Goal: Book appointment/travel/reservation

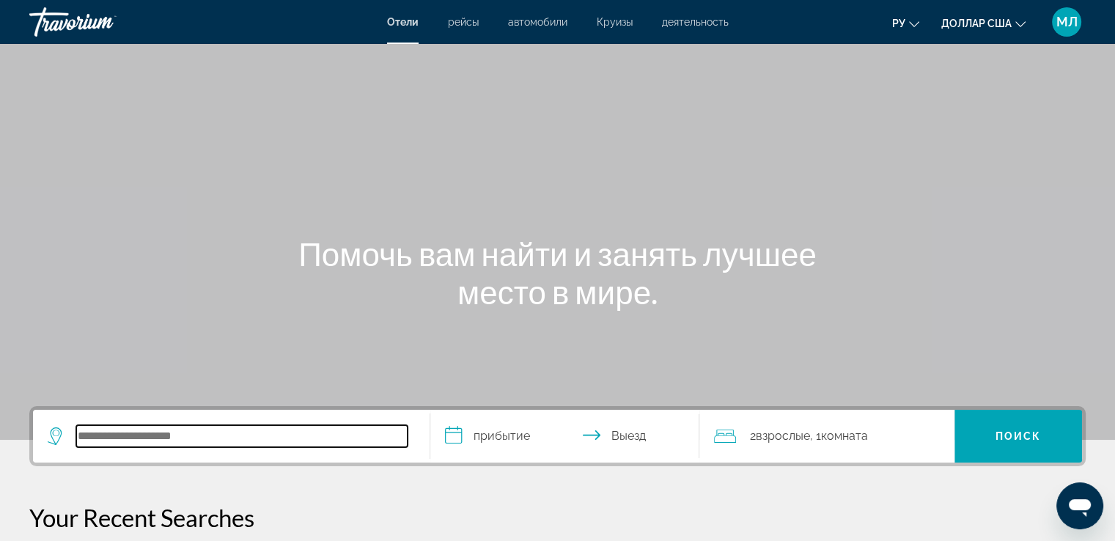
click at [145, 438] on input "Поиск отеля" at bounding box center [241, 436] width 331 height 22
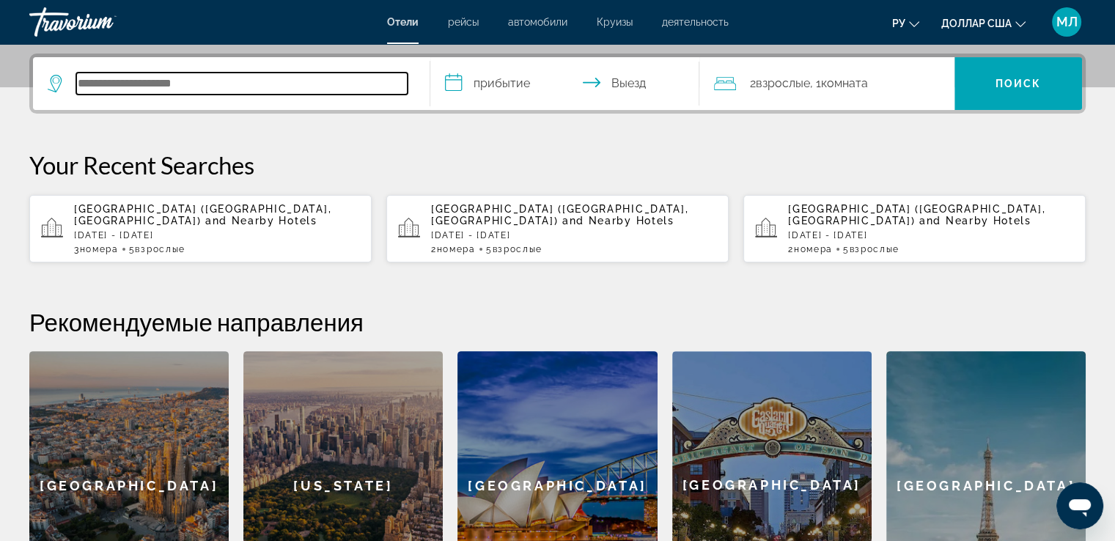
scroll to position [358, 0]
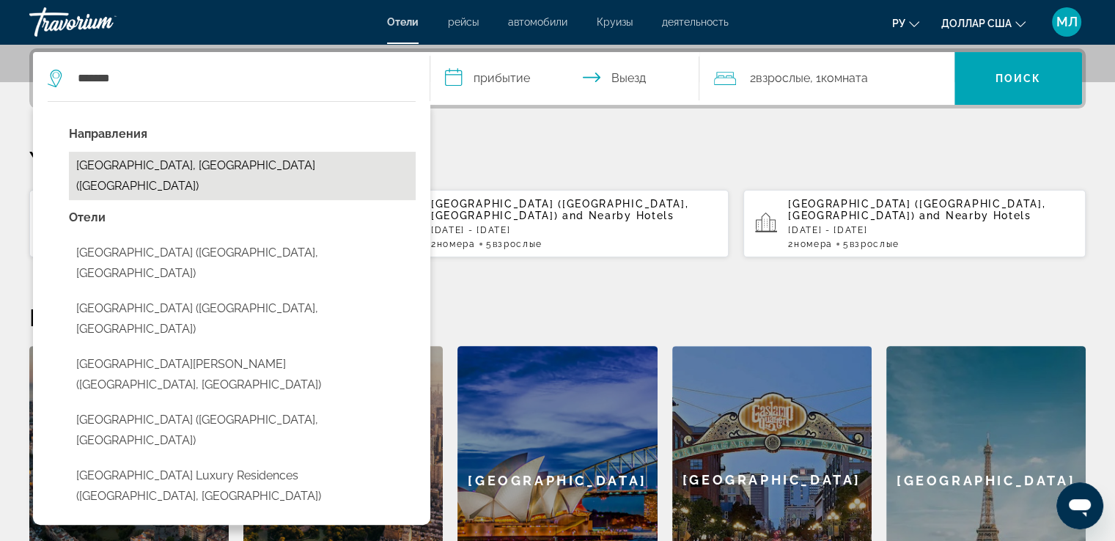
click at [179, 168] on button "Nha Trang, Vietnam (NHA)" at bounding box center [242, 176] width 347 height 48
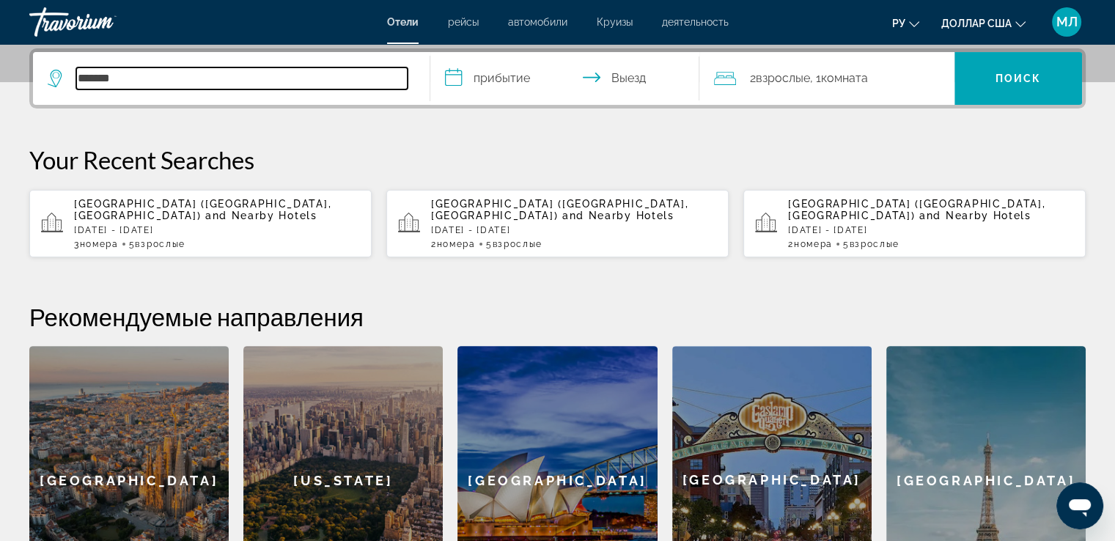
type input "**********"
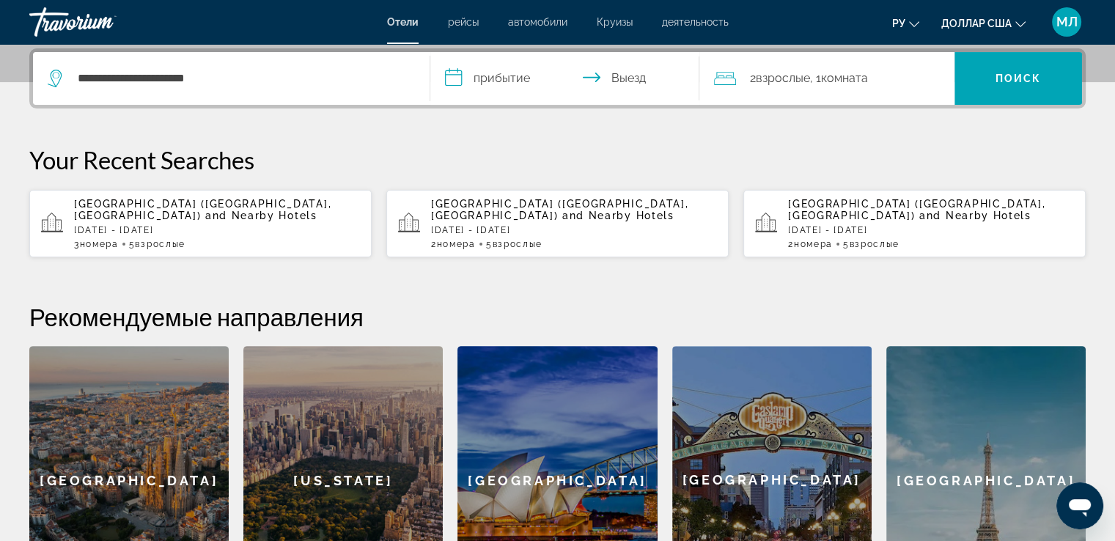
click at [498, 77] on input "**********" at bounding box center [568, 80] width 276 height 57
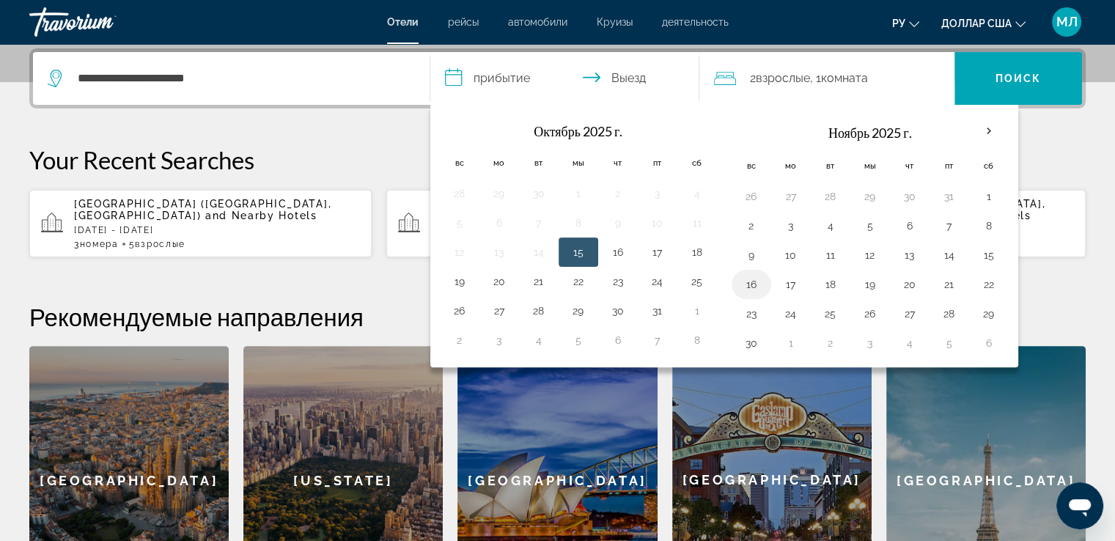
click at [748, 284] on button "16" at bounding box center [751, 284] width 23 height 21
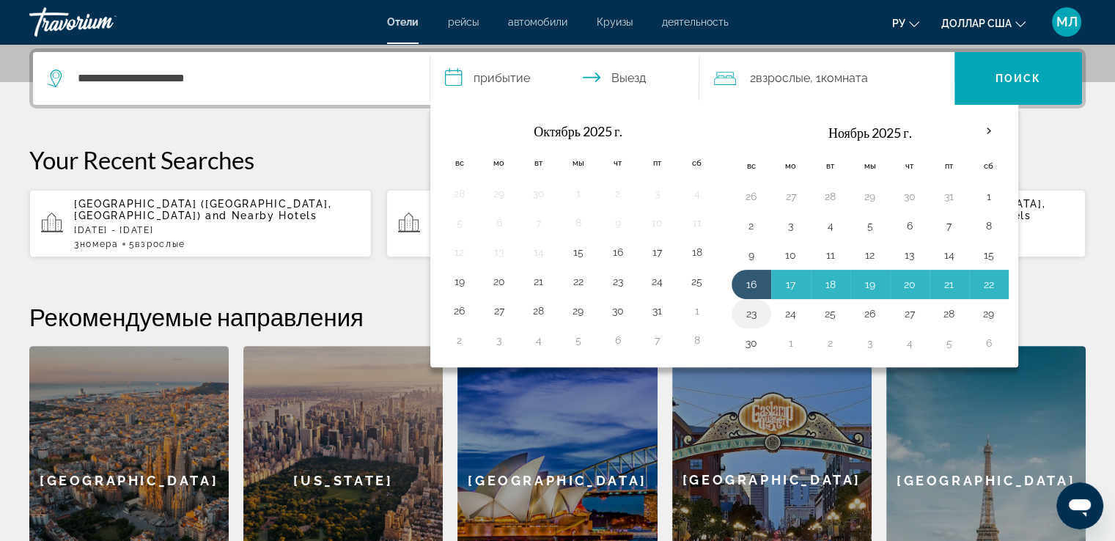
click at [743, 314] on button "23" at bounding box center [751, 313] width 23 height 21
type input "**********"
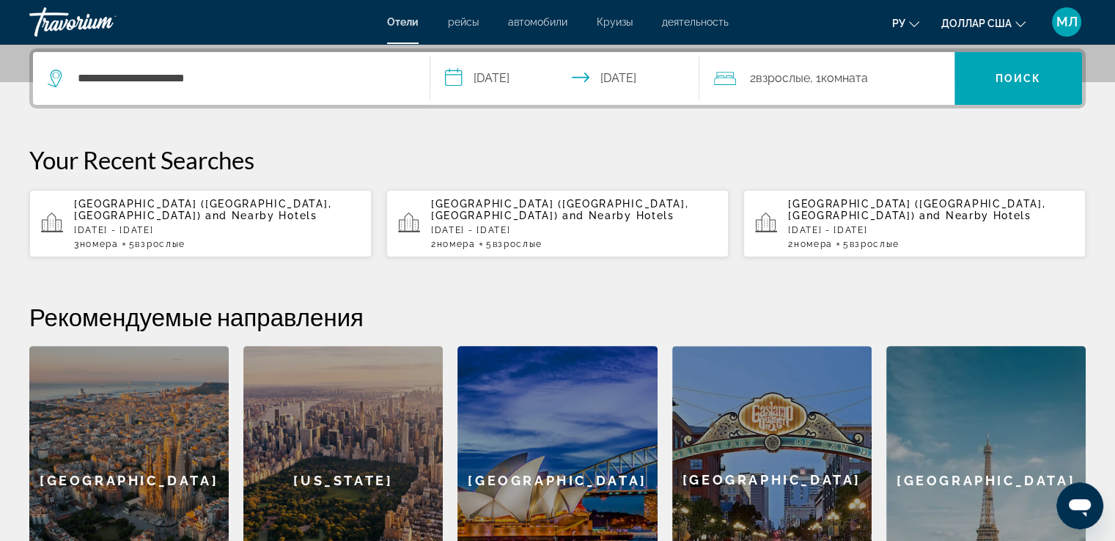
click at [797, 78] on font "Взрослые" at bounding box center [782, 78] width 54 height 14
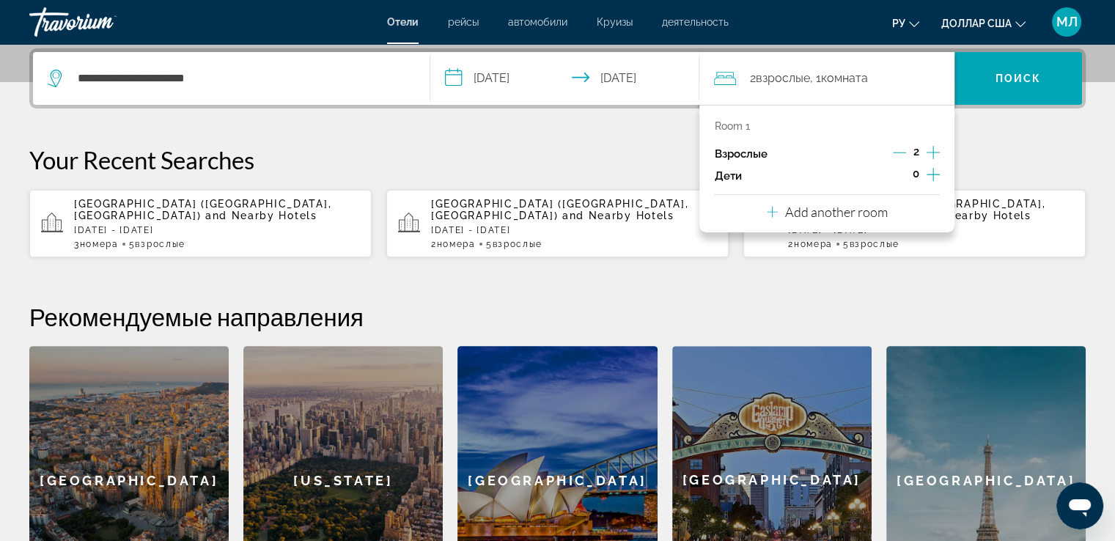
click at [844, 211] on p "Add another room" at bounding box center [836, 212] width 103 height 16
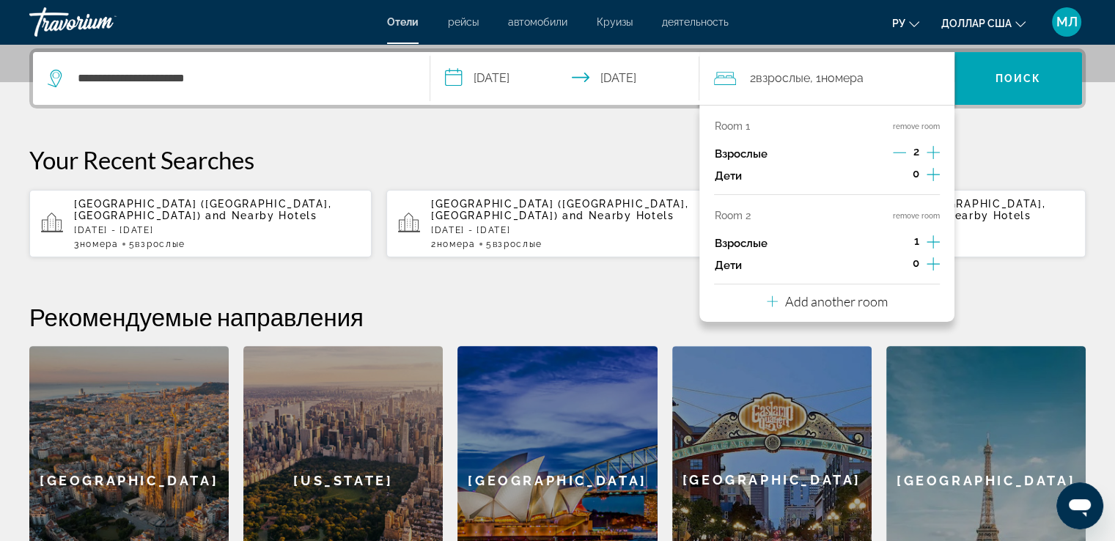
click at [933, 238] on icon "Increment adults" at bounding box center [932, 241] width 13 height 13
click at [835, 304] on p "Add another room" at bounding box center [836, 301] width 103 height 16
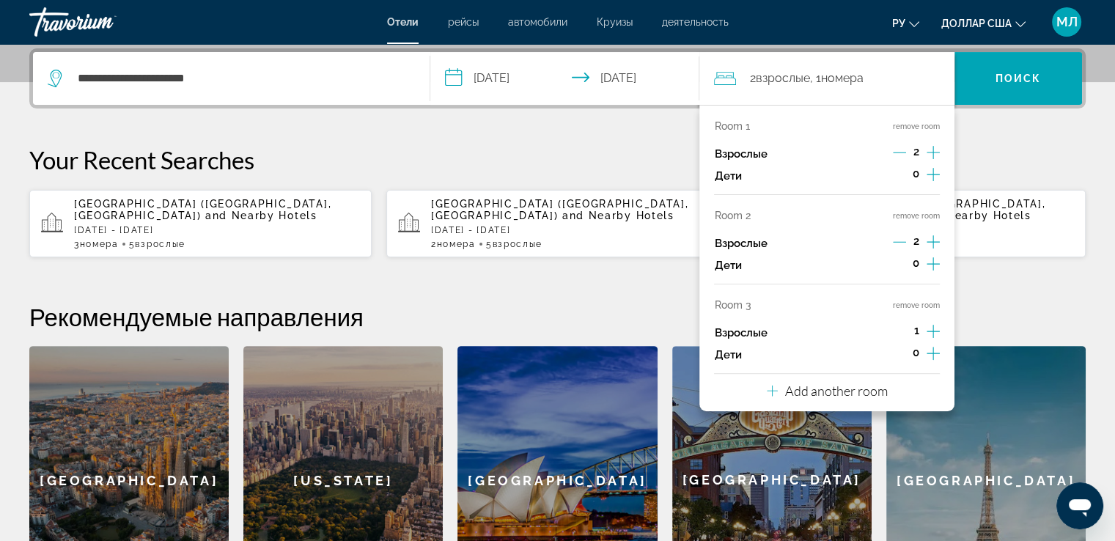
click at [322, 65] on div "**********" at bounding box center [231, 78] width 367 height 53
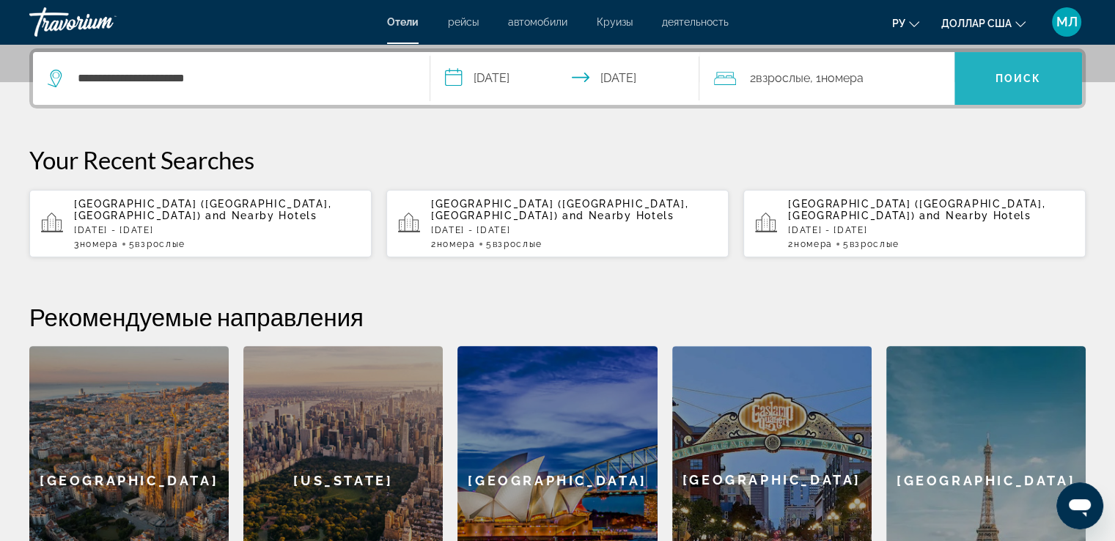
click at [1000, 66] on span "Поиск" at bounding box center [1018, 78] width 128 height 35
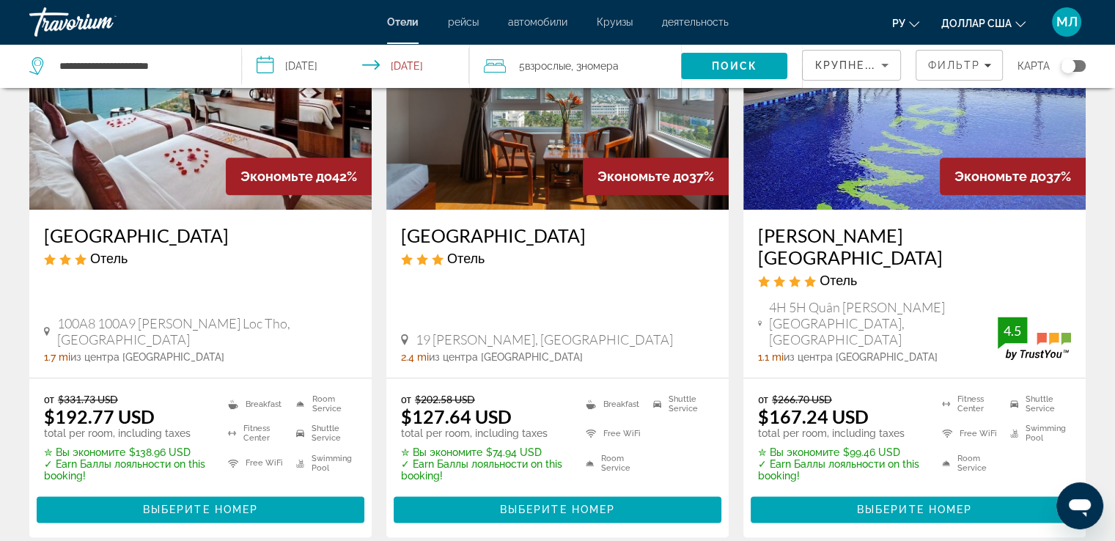
scroll to position [1904, 0]
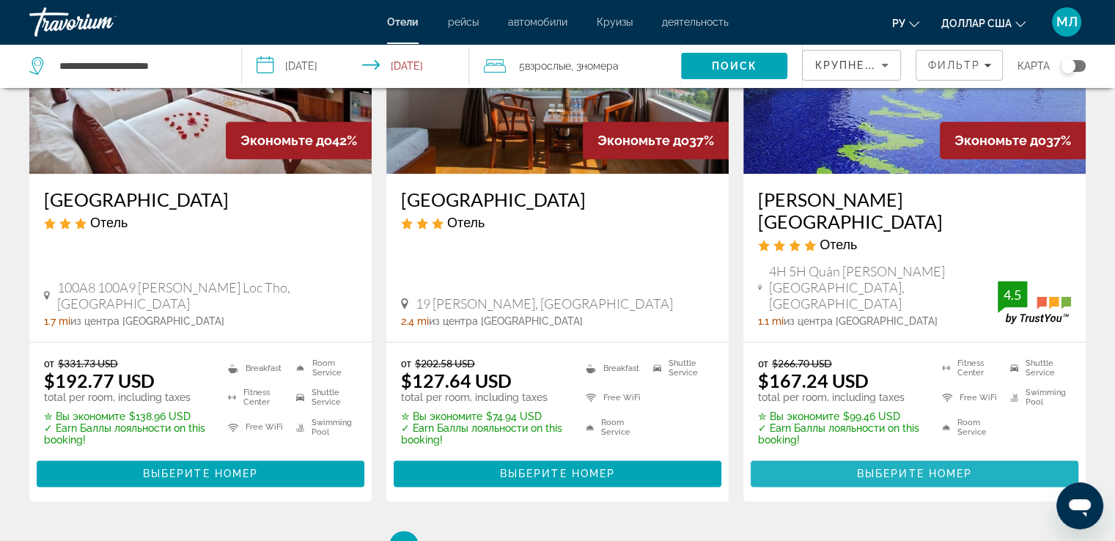
click at [899, 468] on span "Выберите номер" at bounding box center [914, 474] width 115 height 12
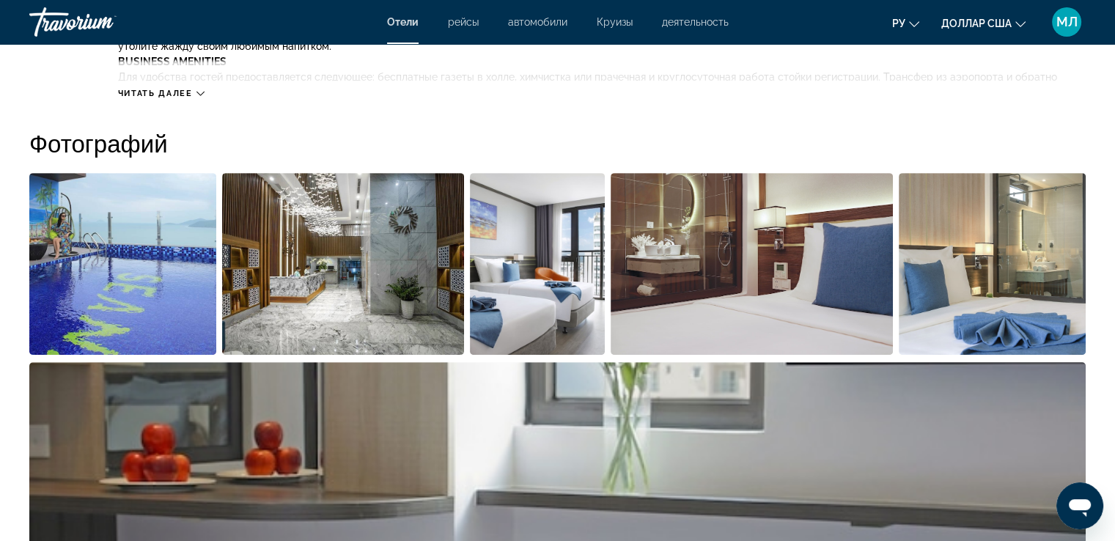
scroll to position [731, 0]
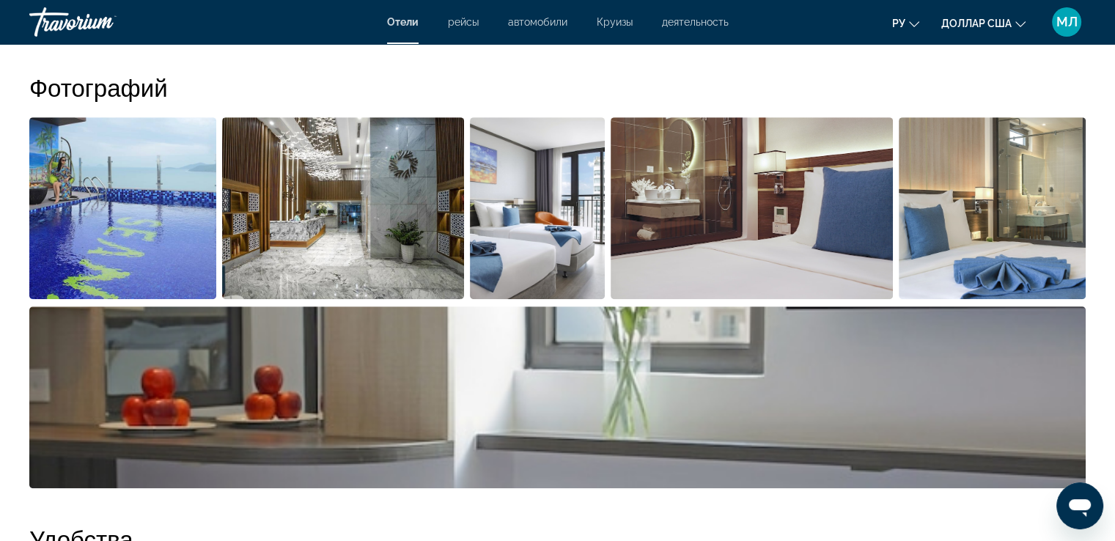
click at [132, 216] on img "Open full-screen image slider" at bounding box center [122, 208] width 187 height 182
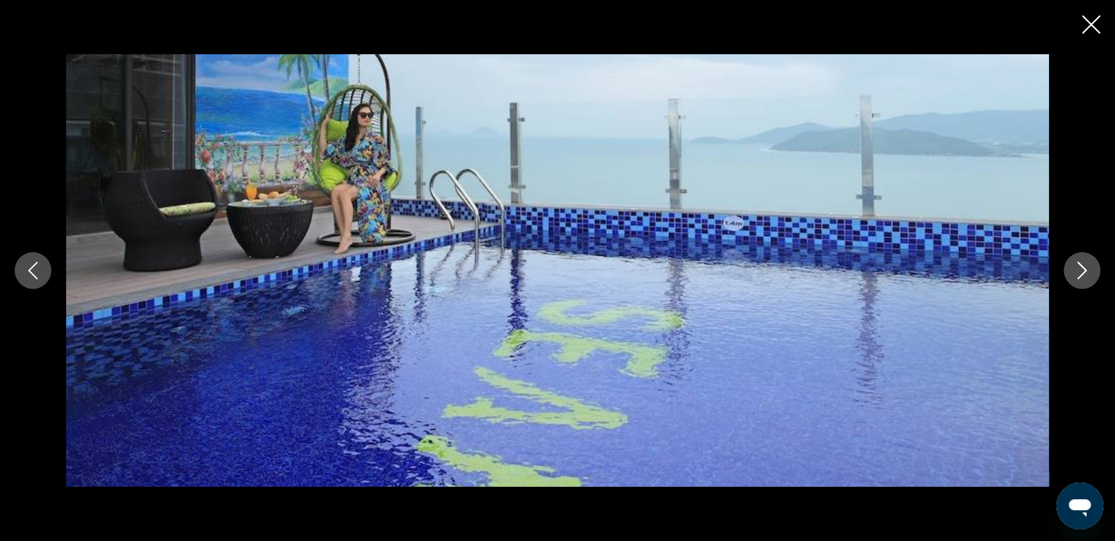
click at [1074, 272] on icon "Next image" at bounding box center [1082, 271] width 18 height 18
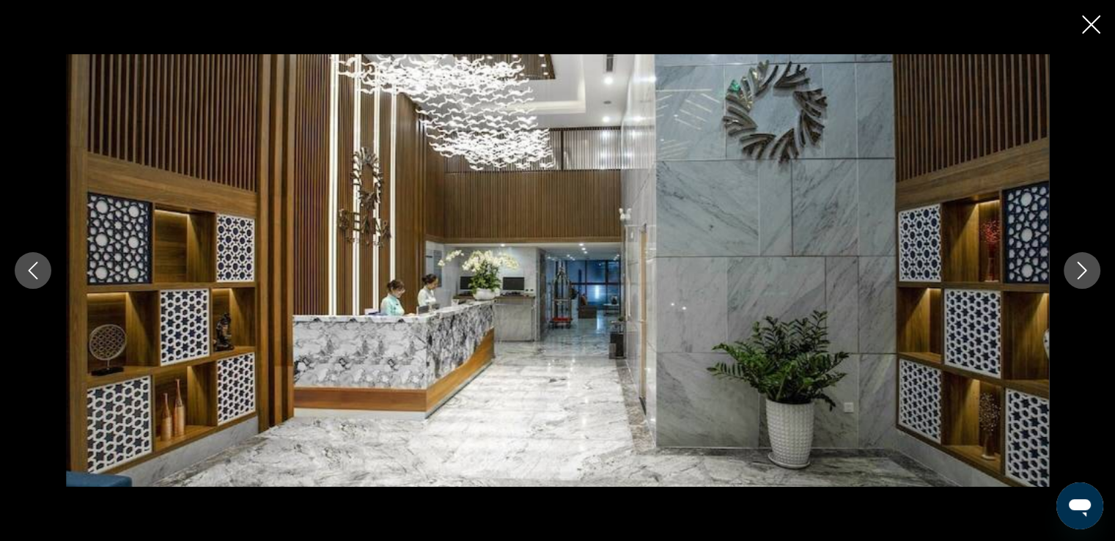
click at [1074, 272] on icon "Next image" at bounding box center [1082, 271] width 18 height 18
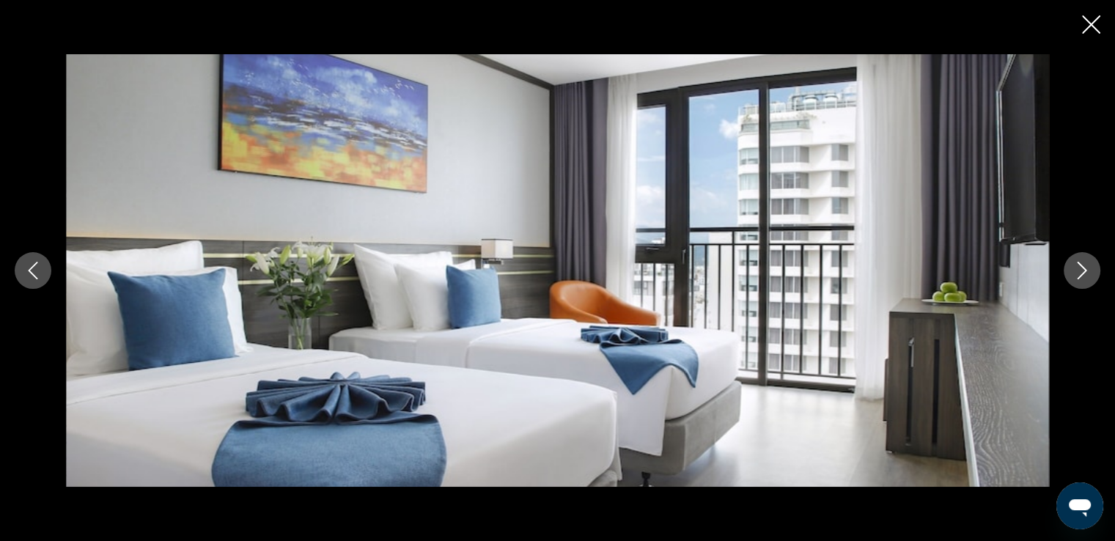
click at [1074, 272] on icon "Next image" at bounding box center [1082, 271] width 18 height 18
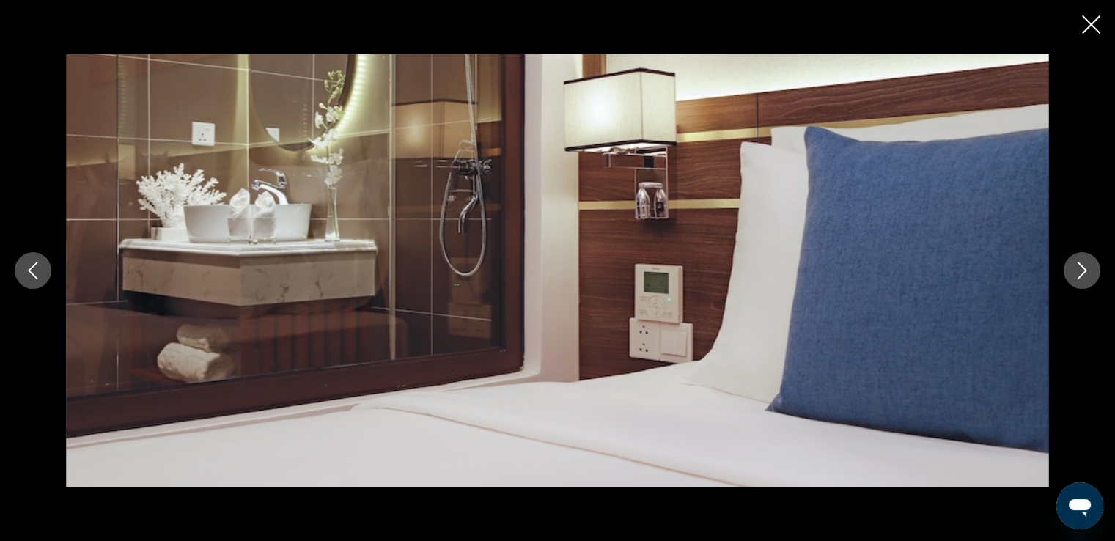
click at [1074, 272] on icon "Next image" at bounding box center [1082, 271] width 18 height 18
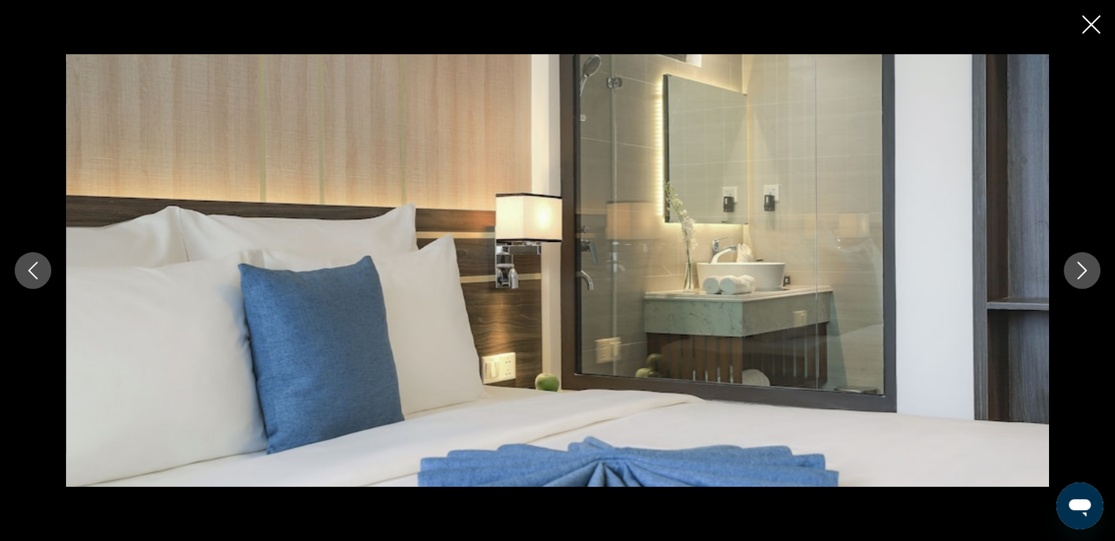
click at [1074, 272] on icon "Next image" at bounding box center [1082, 271] width 18 height 18
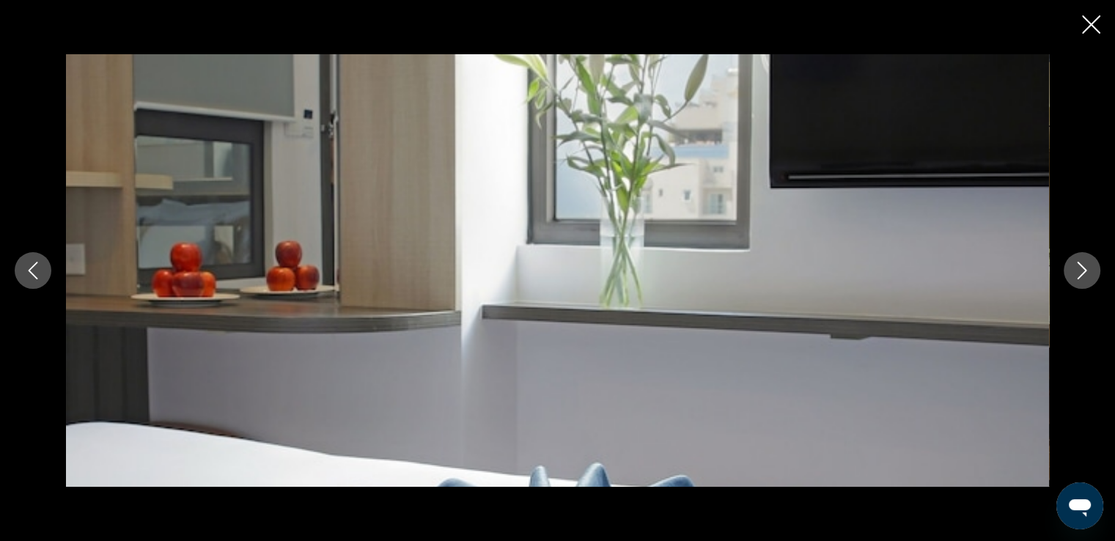
click at [1088, 26] on icon "Close slideshow" at bounding box center [1091, 24] width 18 height 18
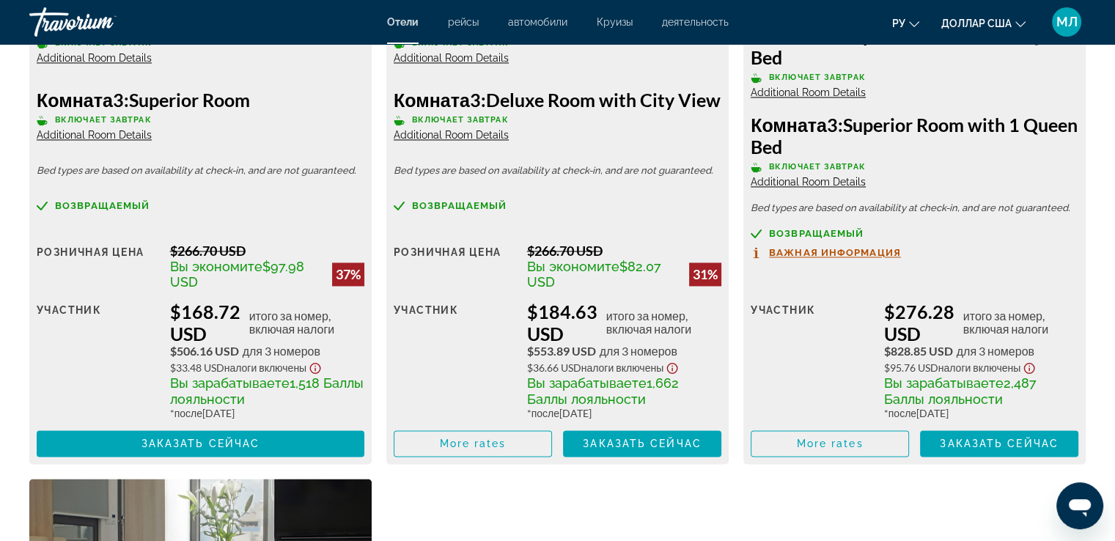
scroll to position [2402, 0]
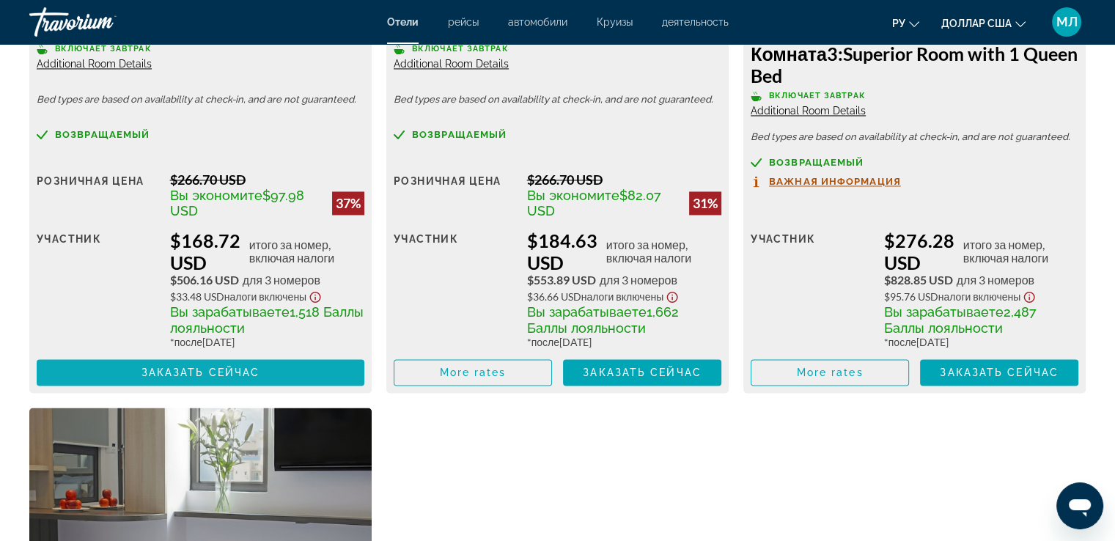
click at [218, 378] on span "Заказать сейчас" at bounding box center [200, 372] width 119 height 12
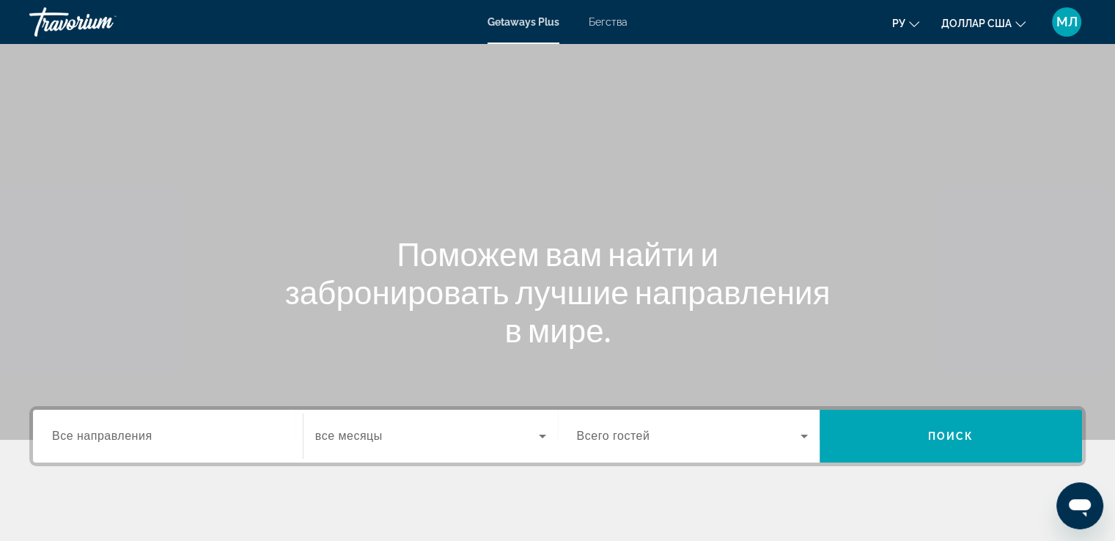
click at [608, 21] on font "Бегства" at bounding box center [608, 22] width 39 height 12
click at [92, 434] on span "Все направления" at bounding box center [102, 435] width 100 height 12
click at [92, 434] on input "Destination Все направления" at bounding box center [168, 437] width 232 height 18
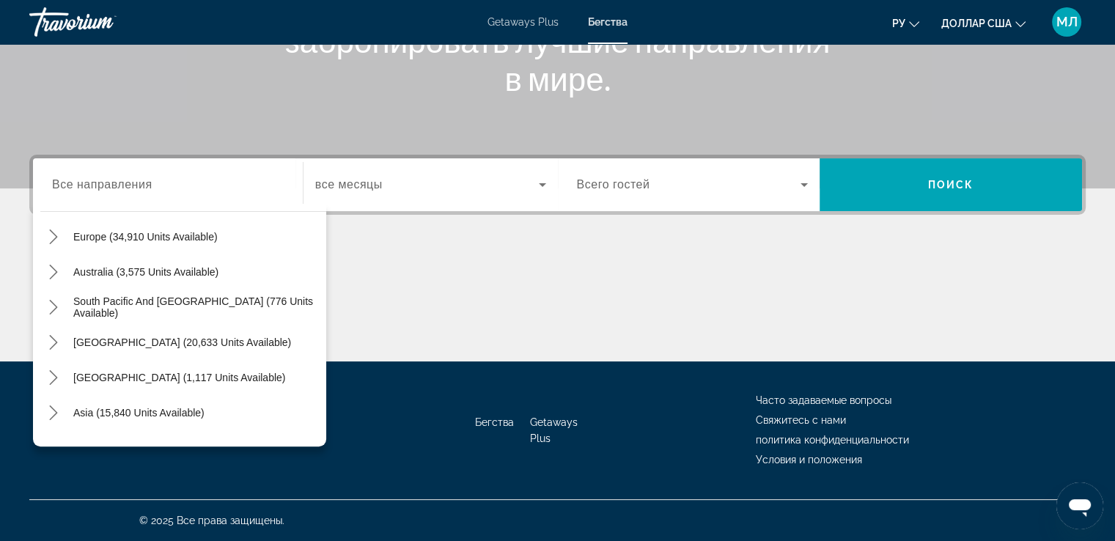
scroll to position [177, 0]
click at [54, 237] on icon "Toggle Europe (34,910 units available) submenu" at bounding box center [53, 236] width 8 height 15
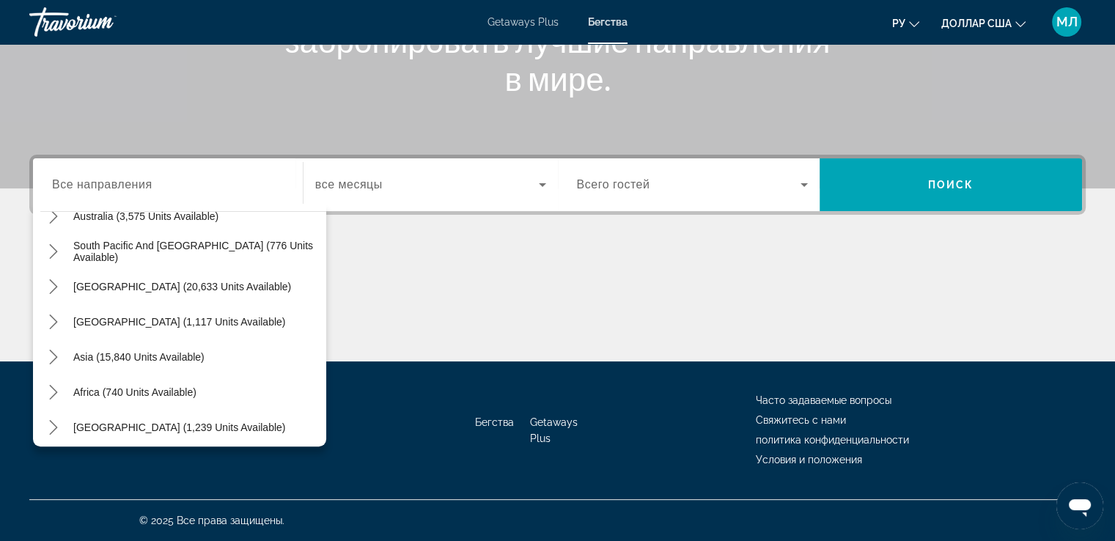
scroll to position [1082, 0]
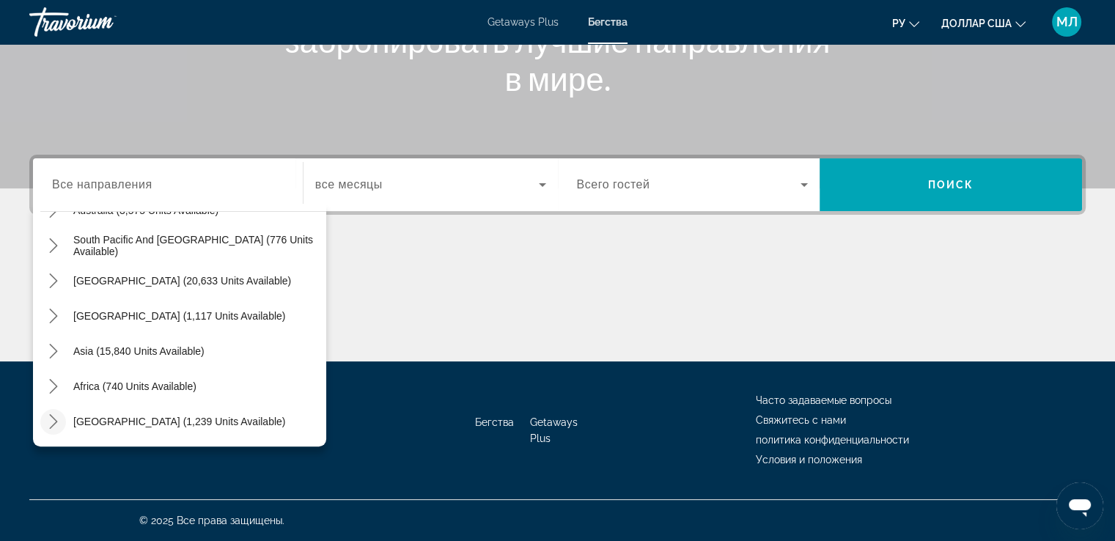
click at [48, 424] on icon "Toggle Middle East (1,239 units available) submenu" at bounding box center [53, 421] width 15 height 15
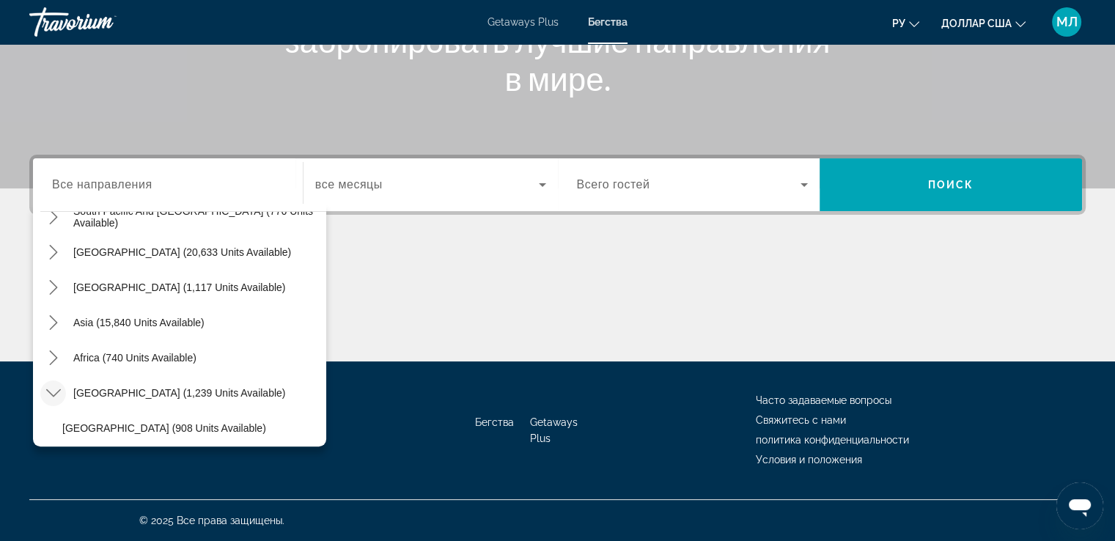
scroll to position [1080, 0]
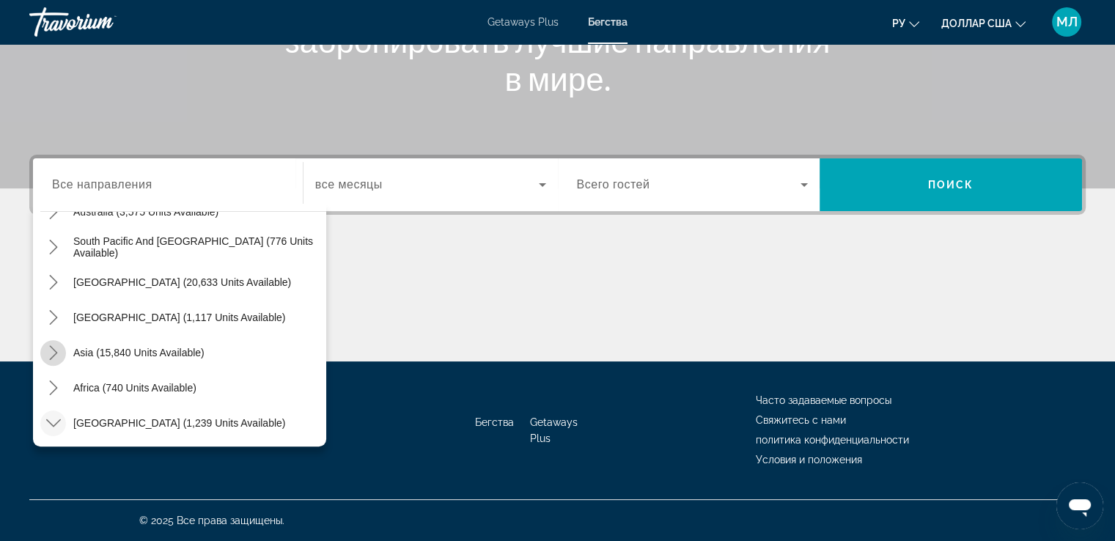
click at [54, 350] on icon "Toggle Asia (15,840 units available) submenu" at bounding box center [53, 352] width 8 height 15
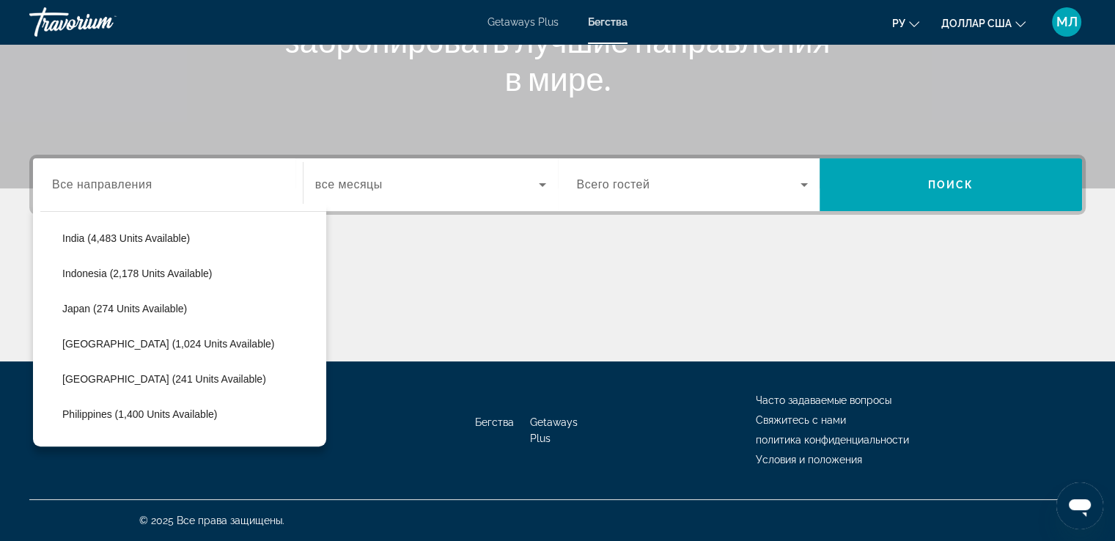
scroll to position [1399, 0]
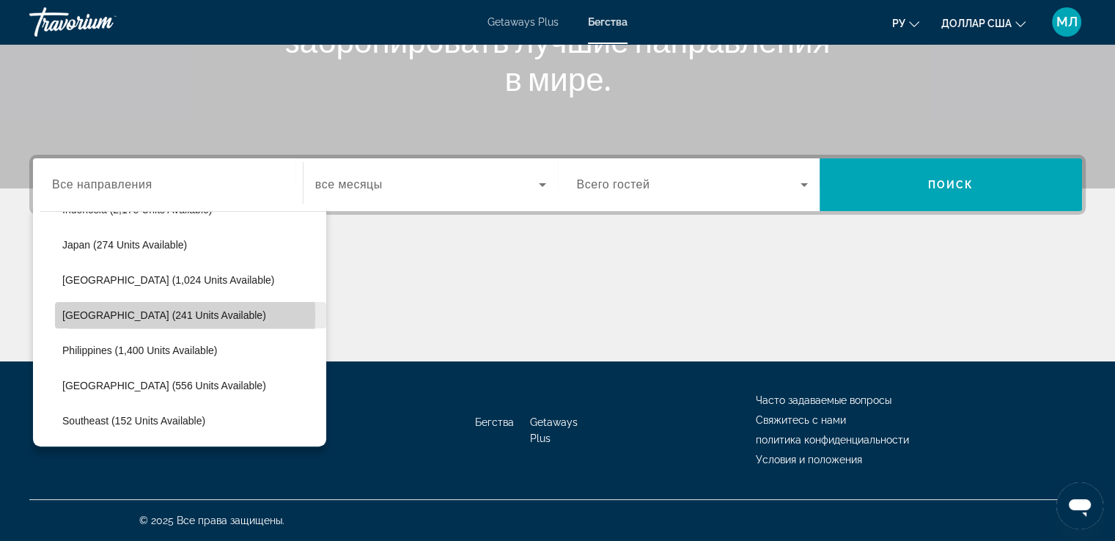
click at [98, 314] on span "[GEOGRAPHIC_DATA] (241 units available)" at bounding box center [164, 315] width 204 height 12
type input "**********"
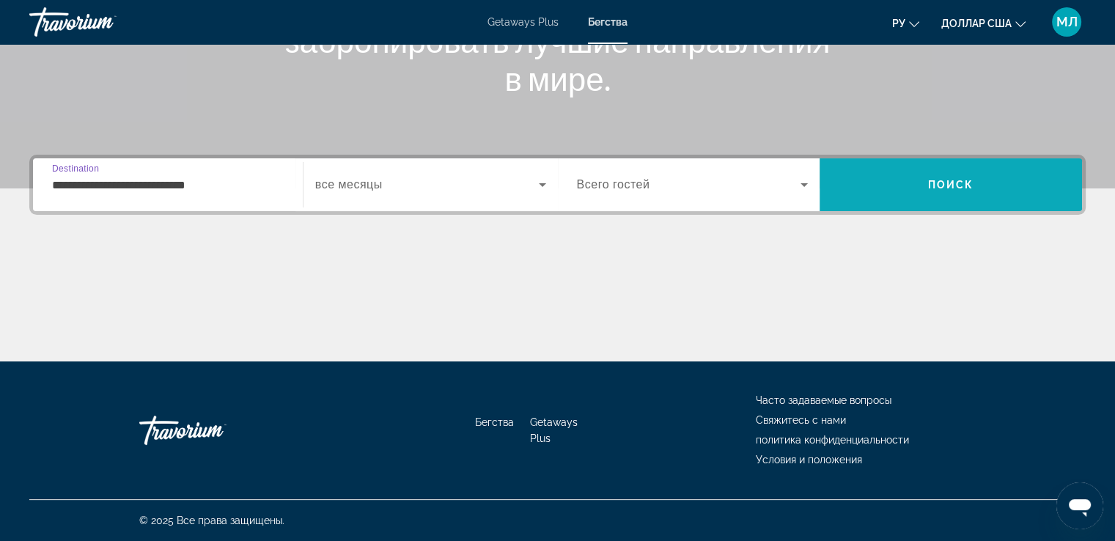
click at [937, 182] on span "Поиск" at bounding box center [951, 185] width 46 height 12
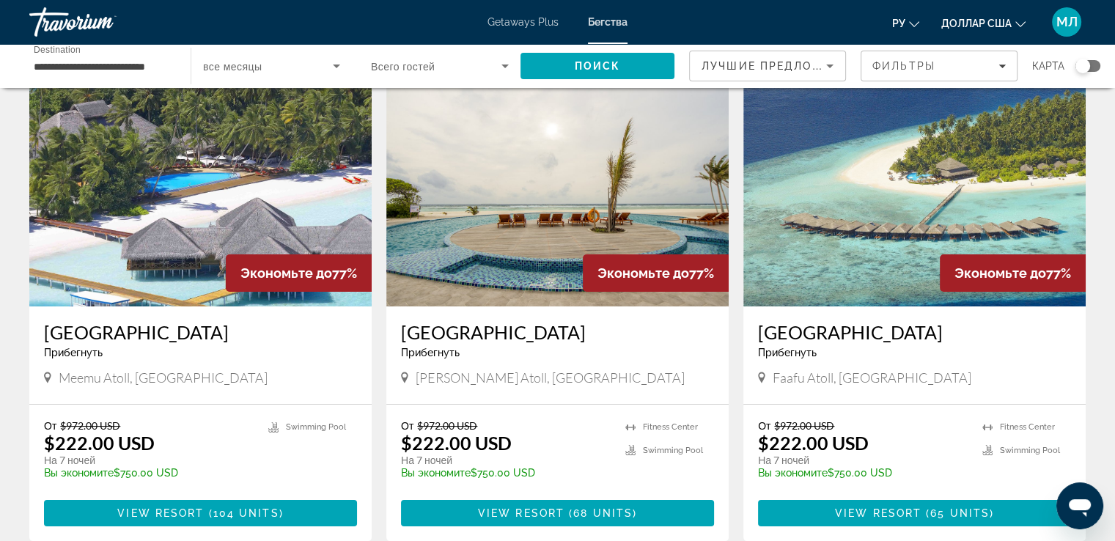
scroll to position [88, 0]
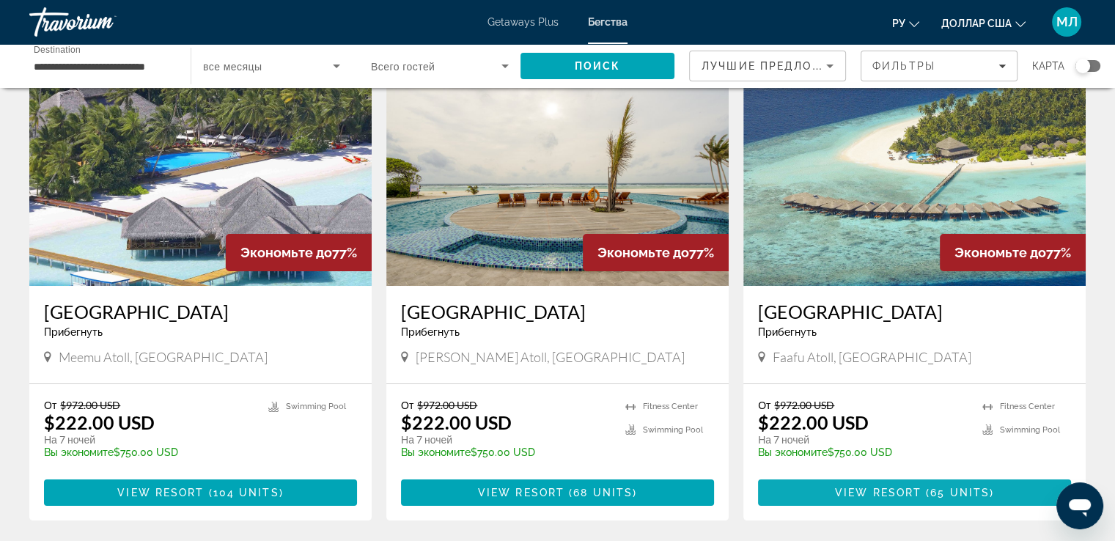
click at [888, 490] on span "View Resort" at bounding box center [878, 493] width 86 height 12
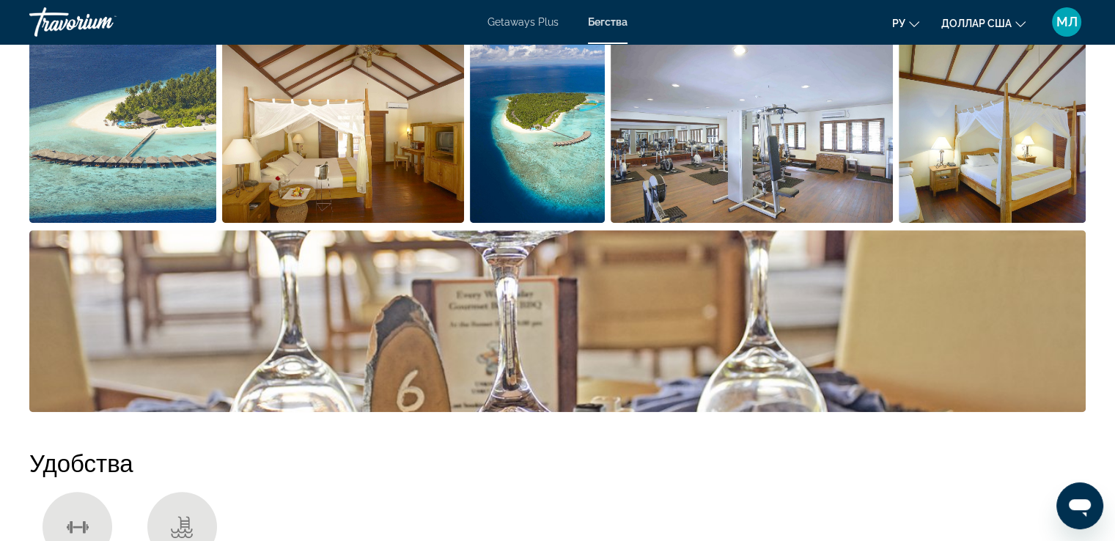
scroll to position [695, 0]
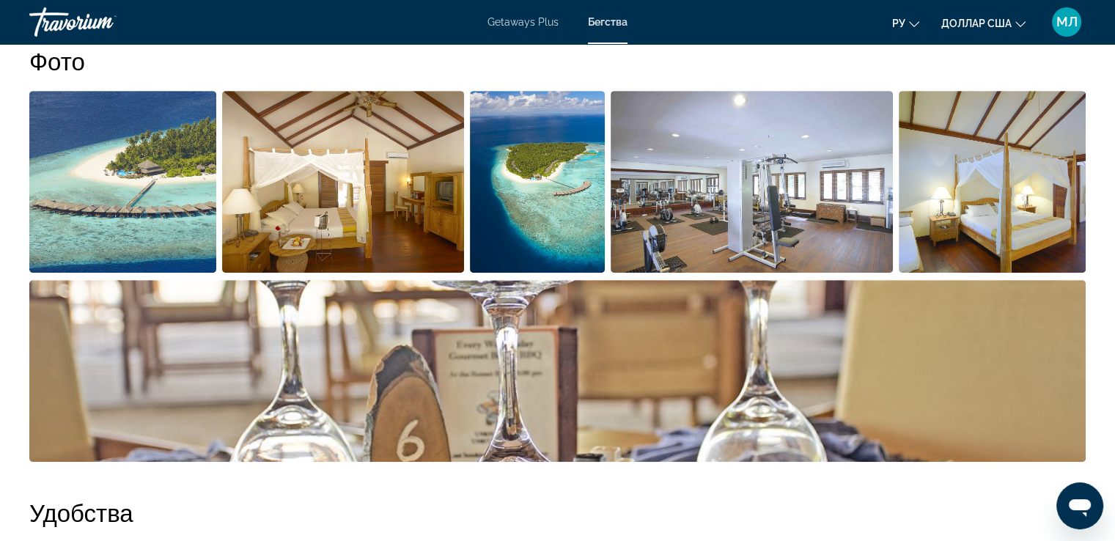
click at [314, 193] on img "Open full-screen image slider" at bounding box center [343, 182] width 242 height 182
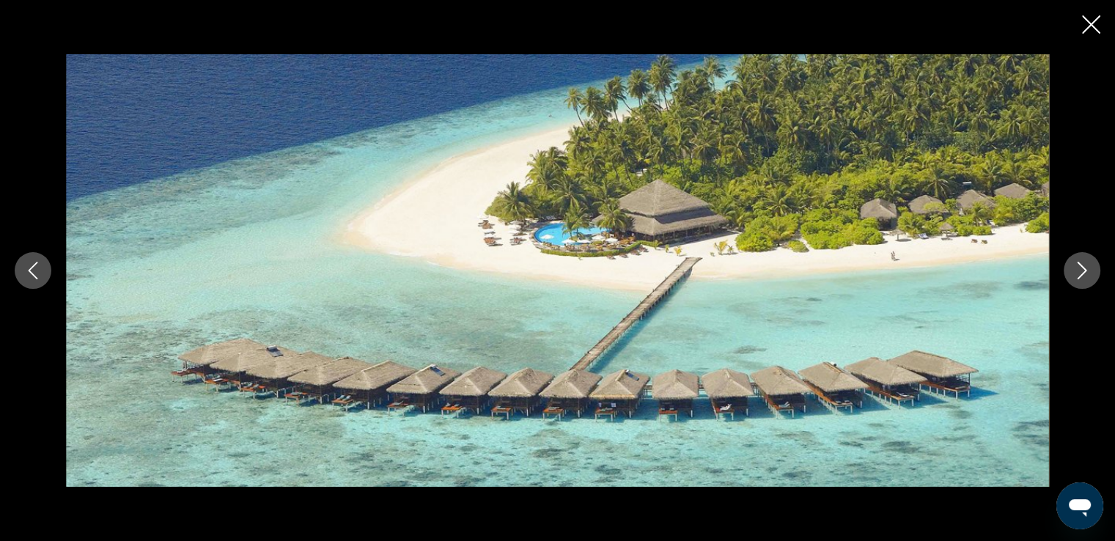
click at [1087, 268] on icon "Next image" at bounding box center [1082, 271] width 18 height 18
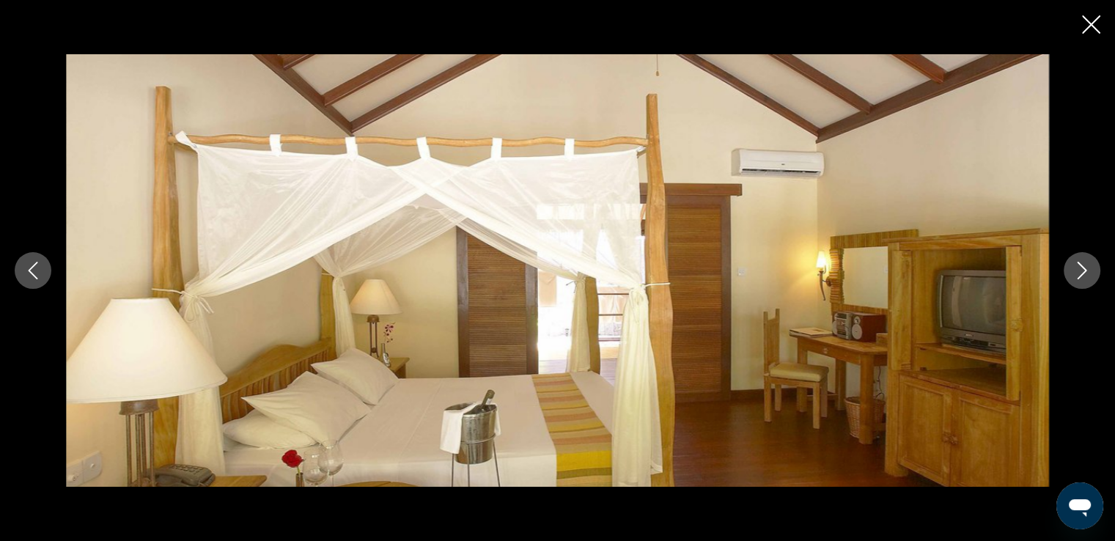
click at [1088, 265] on icon "Next image" at bounding box center [1082, 271] width 18 height 18
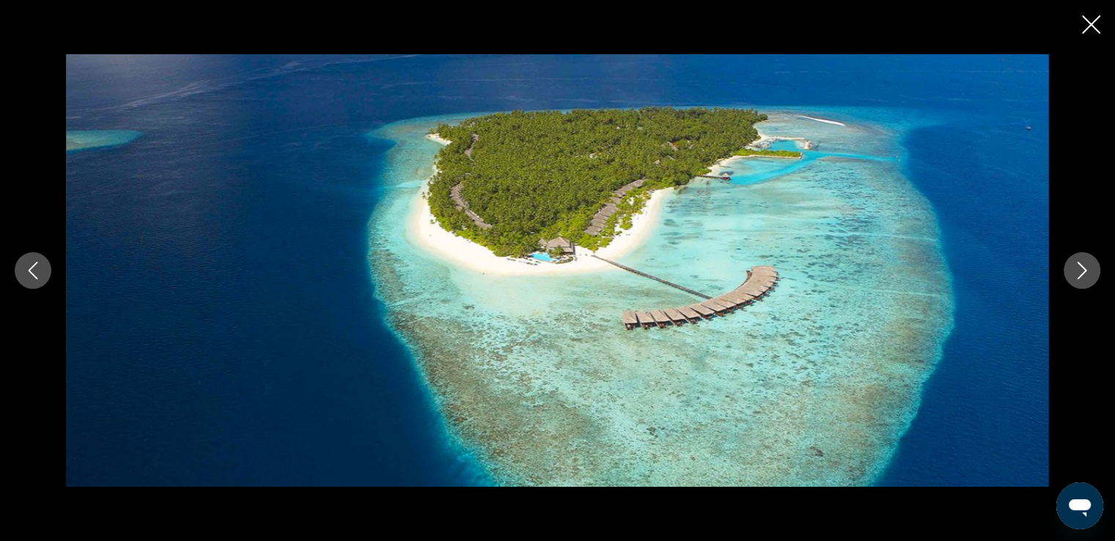
click at [1086, 266] on icon "Next image" at bounding box center [1082, 271] width 18 height 18
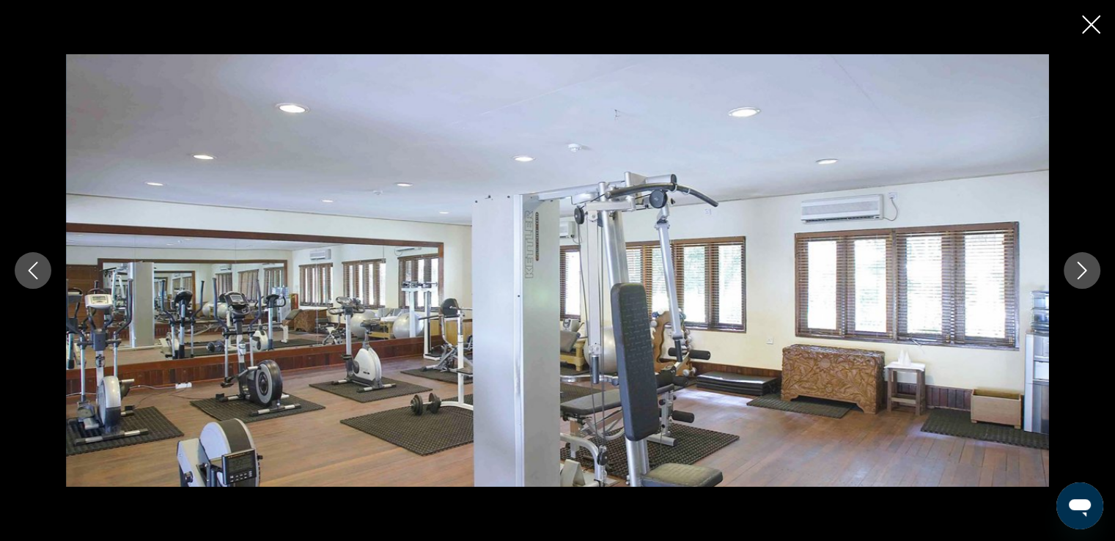
click at [1086, 266] on icon "Next image" at bounding box center [1082, 271] width 18 height 18
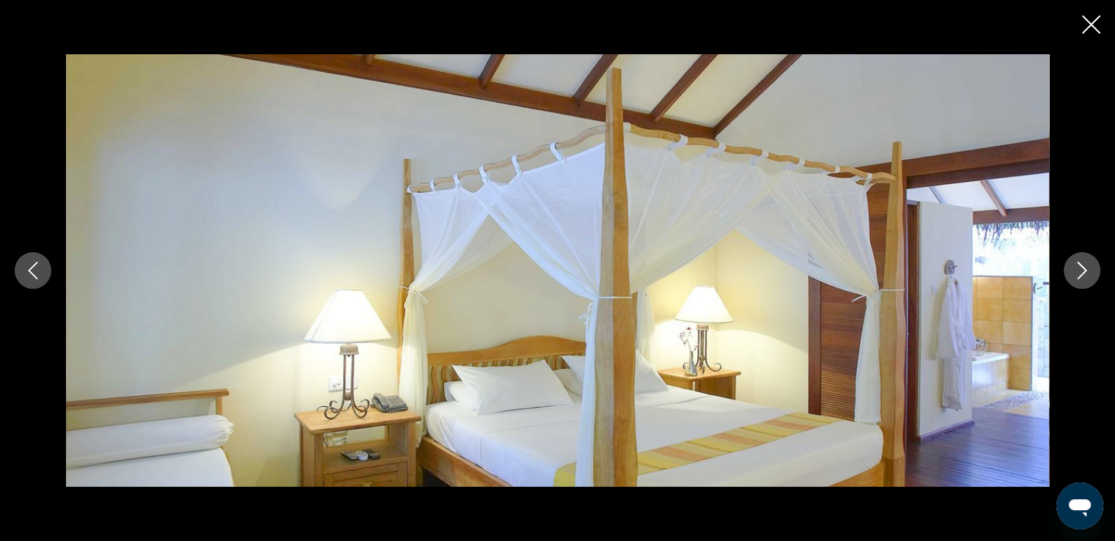
click at [1086, 266] on icon "Next image" at bounding box center [1082, 271] width 18 height 18
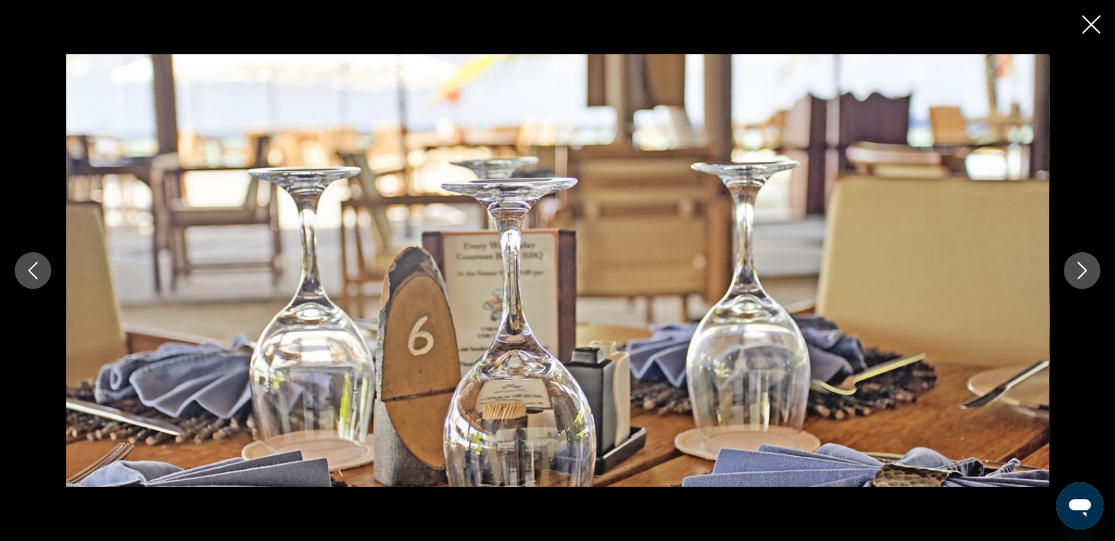
click at [1085, 21] on icon "Close slideshow" at bounding box center [1091, 24] width 18 height 18
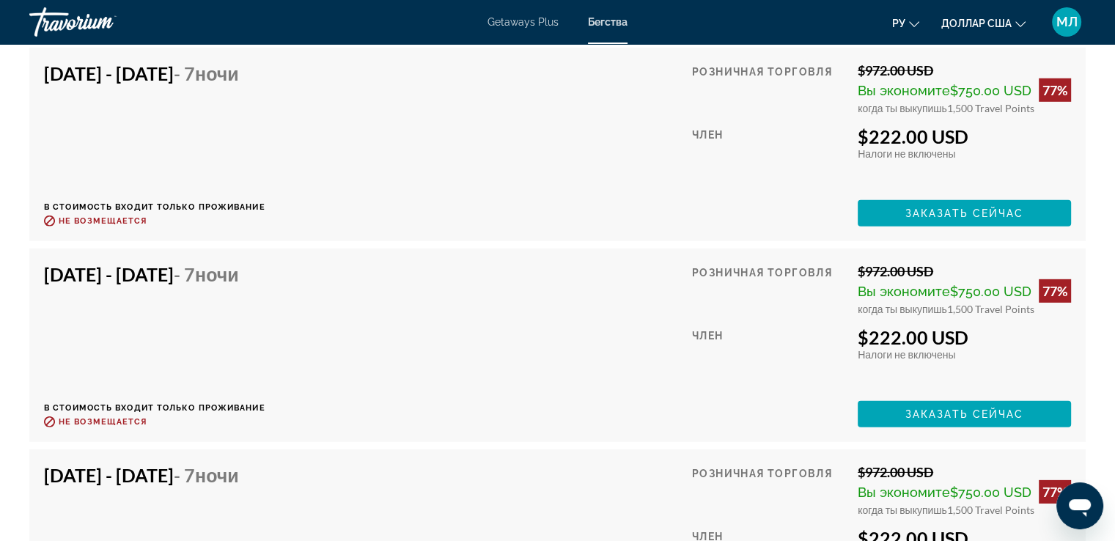
scroll to position [3168, 0]
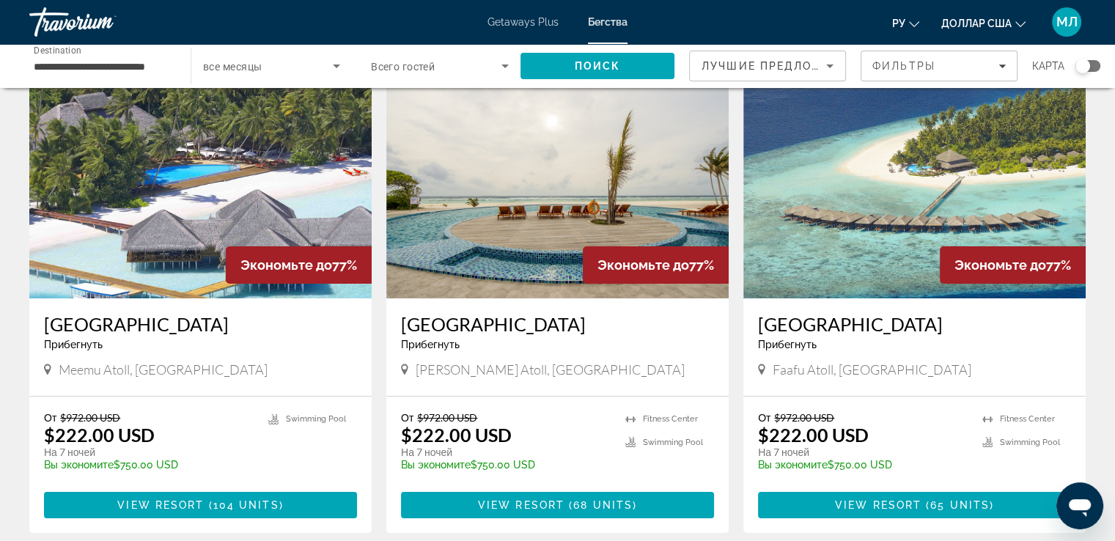
scroll to position [73, 0]
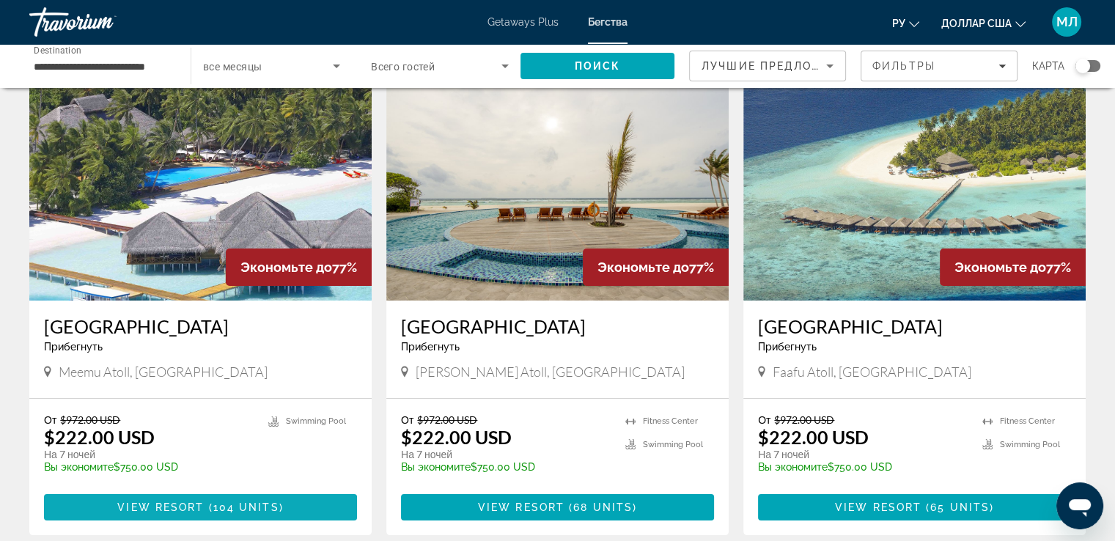
click at [192, 499] on span "Основное содержание" at bounding box center [200, 507] width 313 height 35
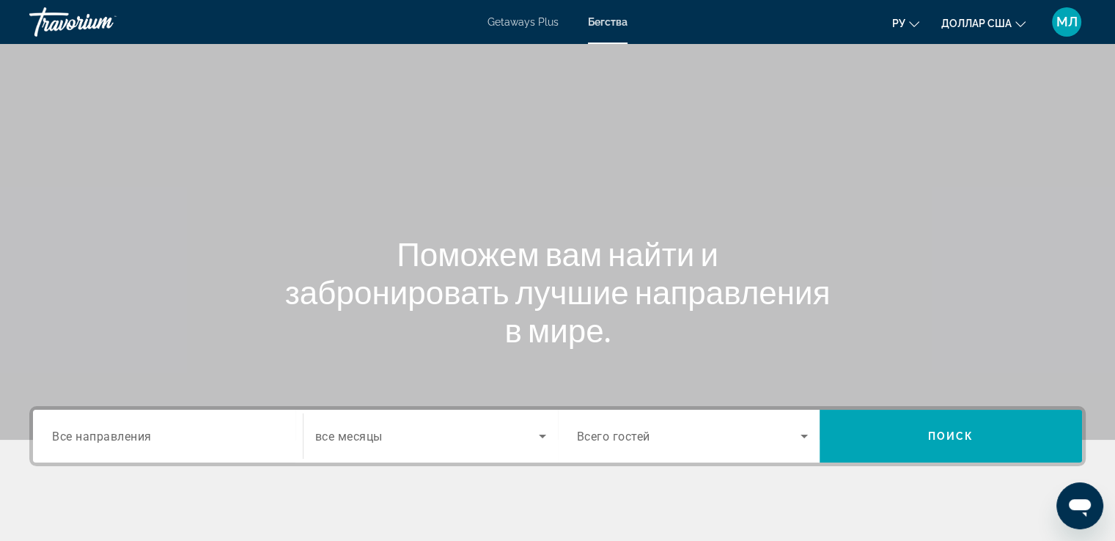
click at [158, 424] on div "Search widget" at bounding box center [168, 437] width 232 height 42
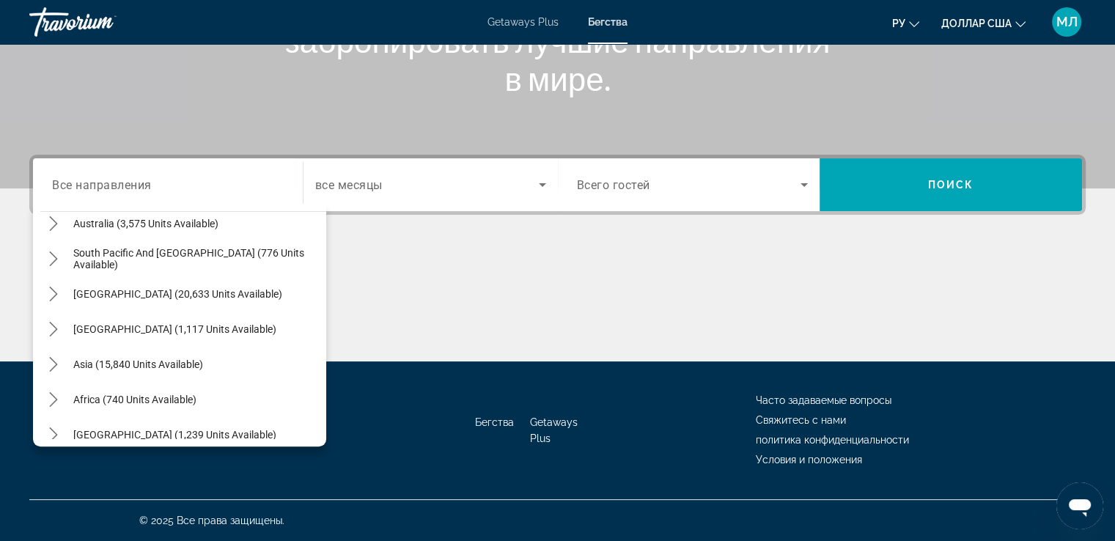
scroll to position [237, 0]
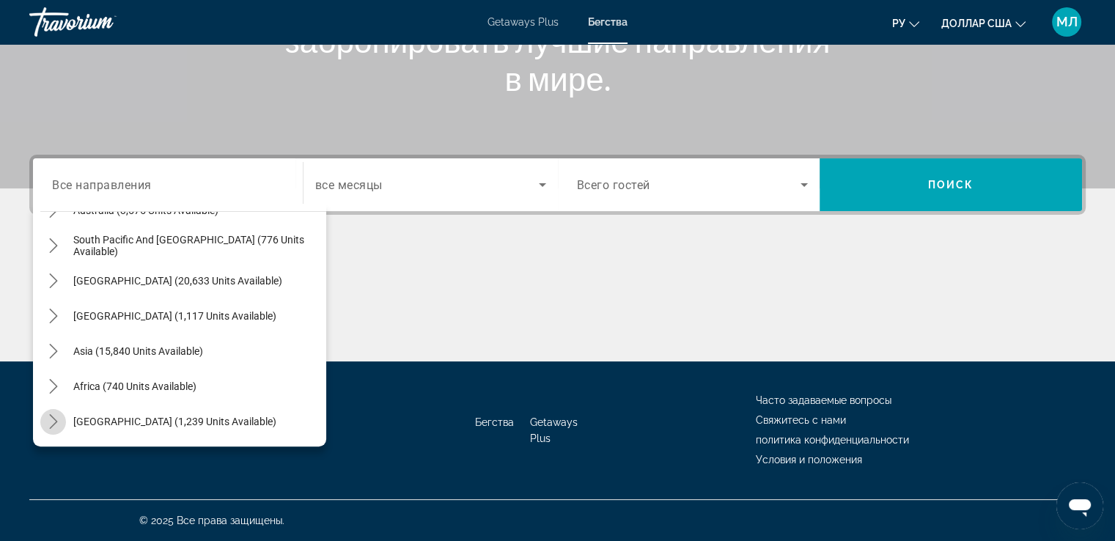
click at [56, 422] on icon "Toggle Middle East (1,239 units available) submenu" at bounding box center [53, 421] width 15 height 15
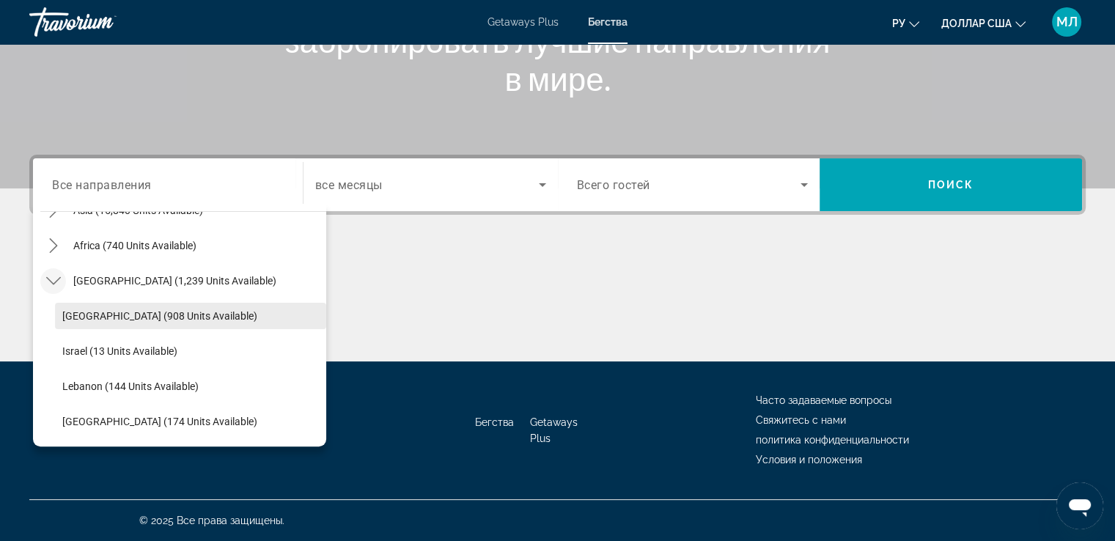
click at [92, 310] on span "[GEOGRAPHIC_DATA] (908 units available)" at bounding box center [159, 316] width 195 height 12
type input "**********"
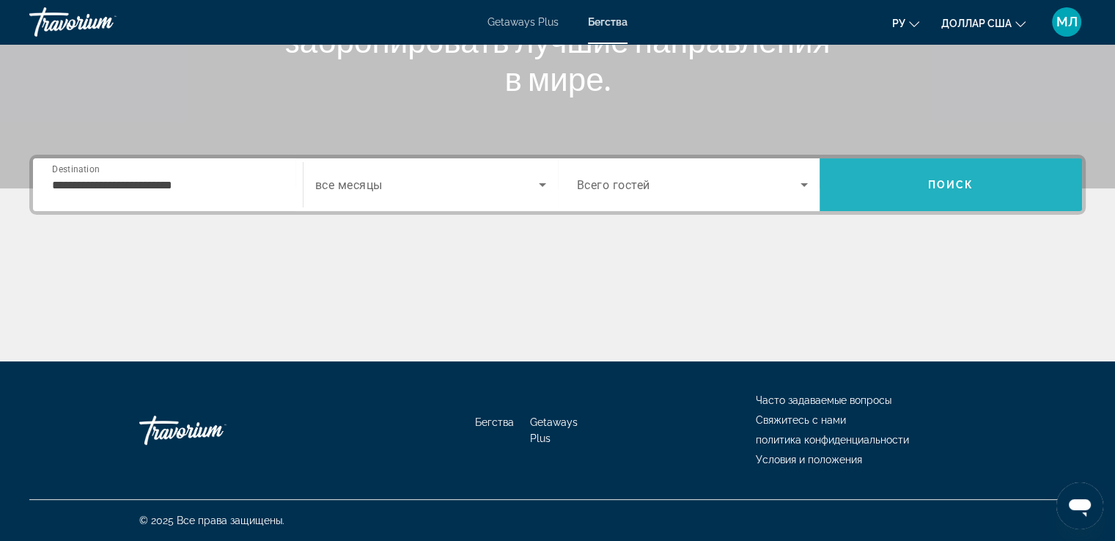
click at [954, 182] on span "Поиск" at bounding box center [951, 185] width 46 height 12
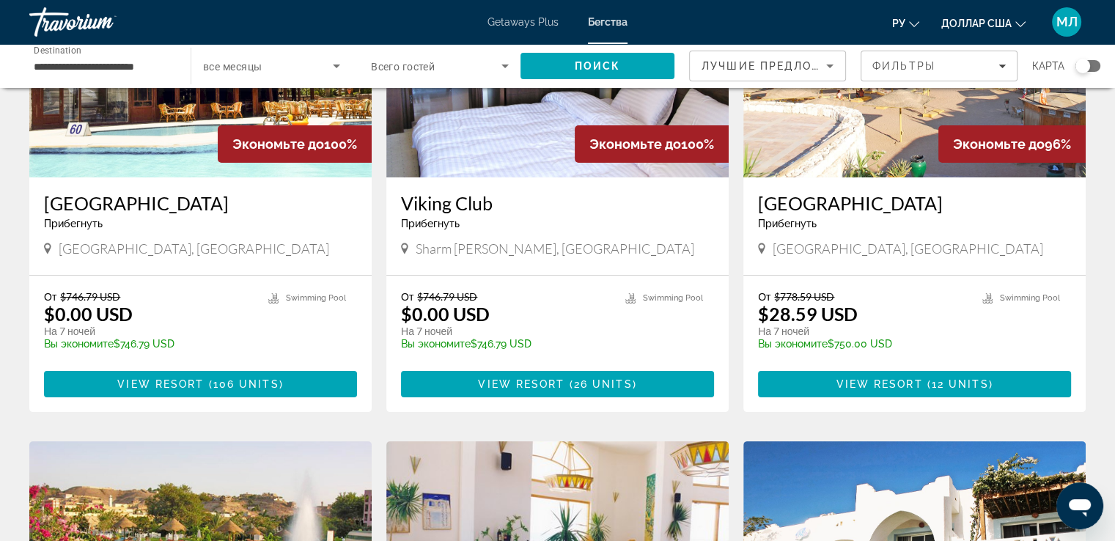
scroll to position [100, 0]
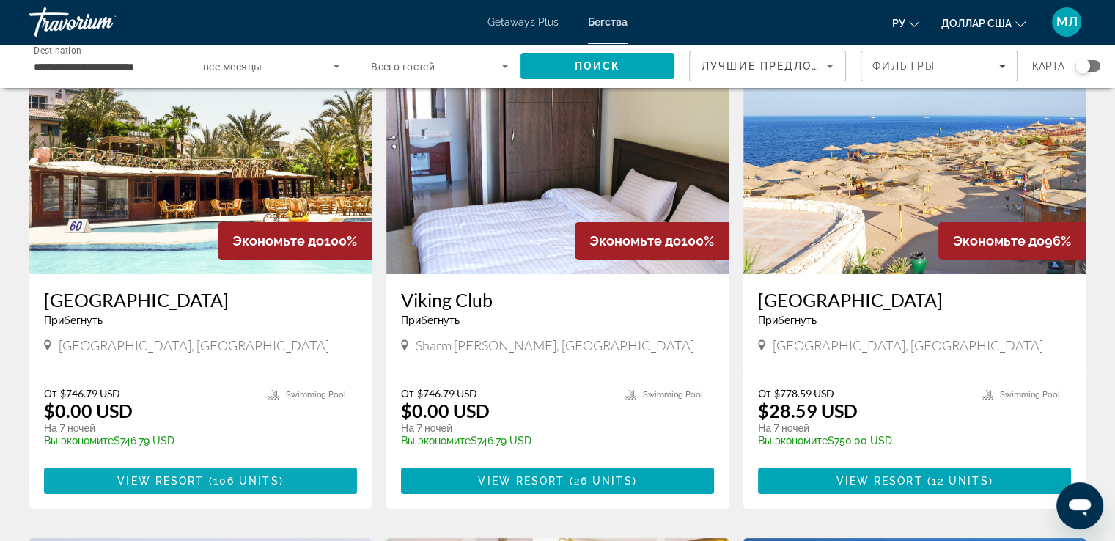
click at [204, 476] on span "Основное содержание" at bounding box center [206, 481] width 4 height 12
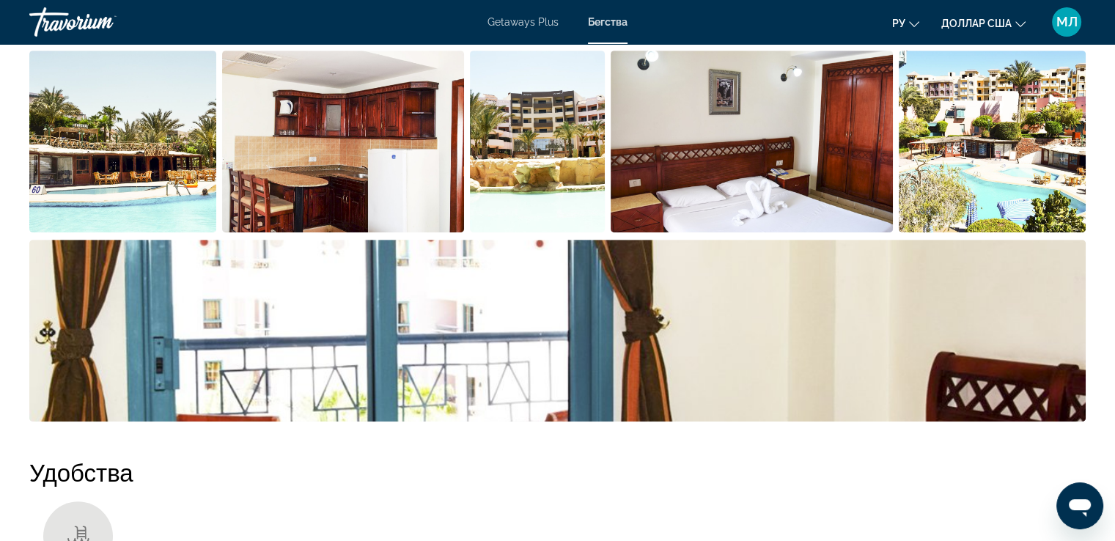
scroll to position [753, 0]
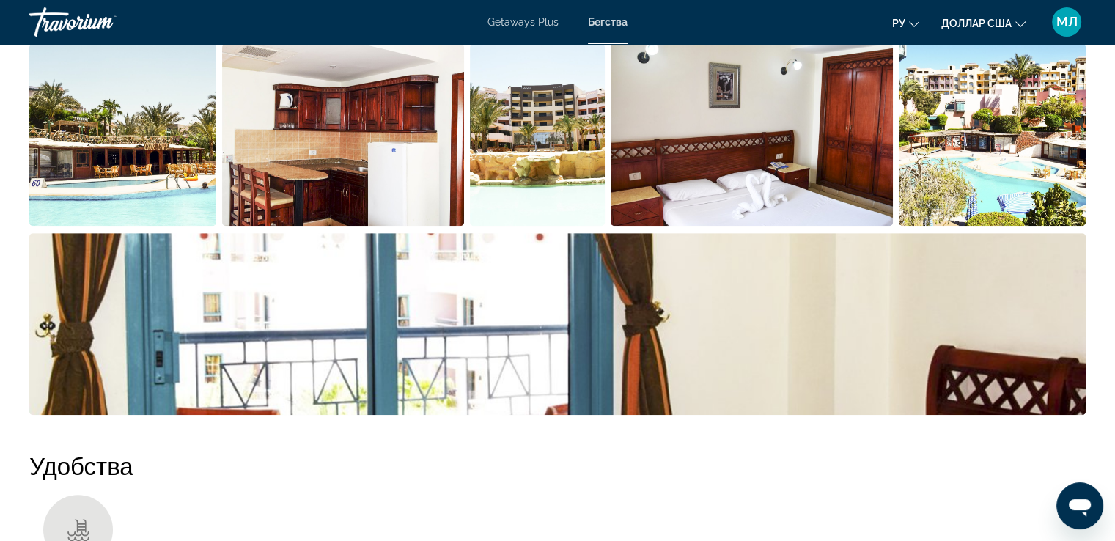
click at [114, 146] on img "Open full-screen image slider" at bounding box center [122, 135] width 187 height 182
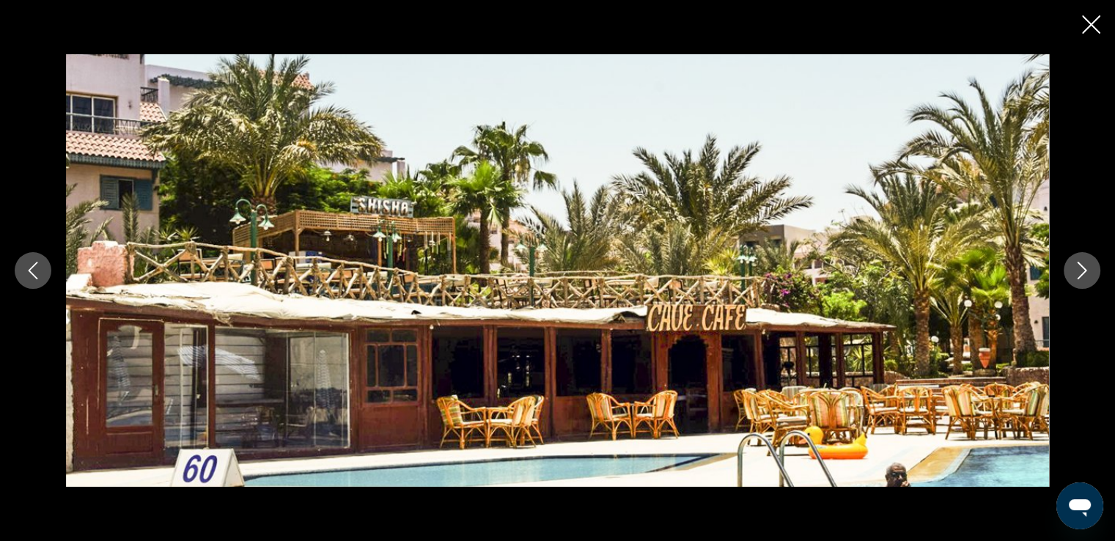
click at [1082, 273] on icon "Next image" at bounding box center [1082, 271] width 10 height 18
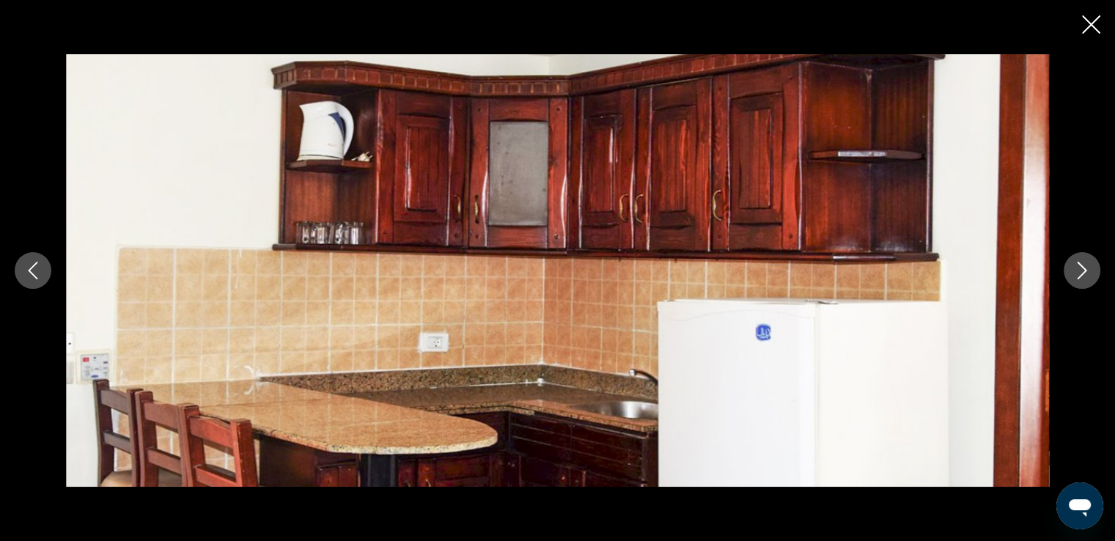
click at [1082, 273] on icon "Next image" at bounding box center [1082, 271] width 10 height 18
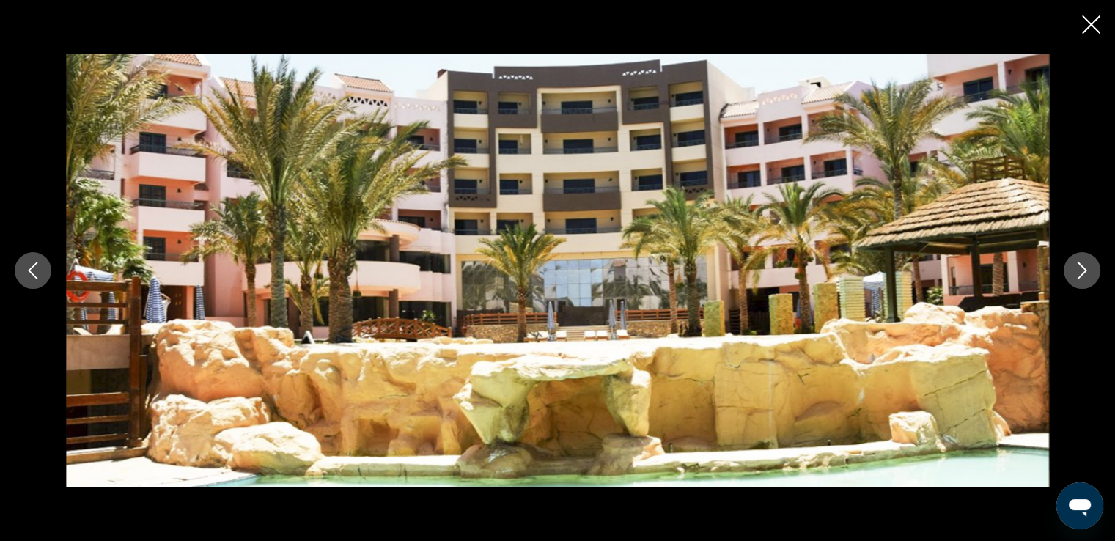
click at [1082, 273] on icon "Next image" at bounding box center [1082, 271] width 10 height 18
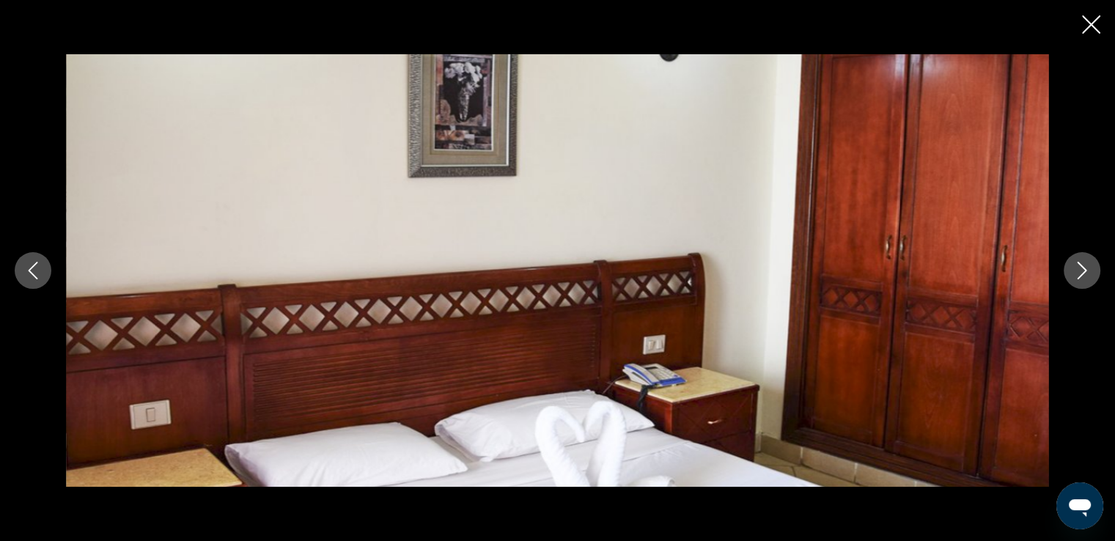
click at [1082, 273] on icon "Next image" at bounding box center [1082, 271] width 10 height 18
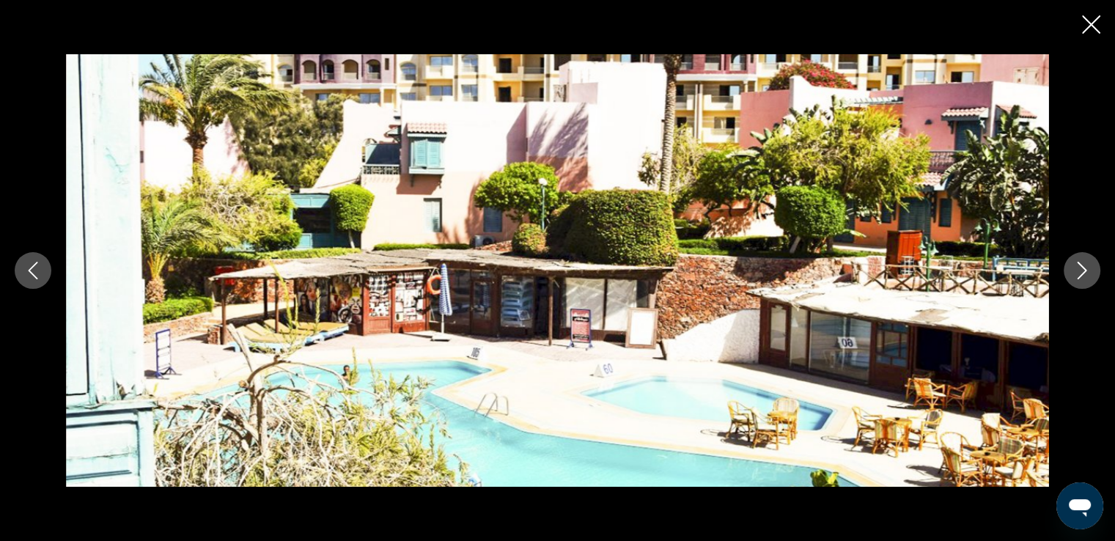
click at [1082, 273] on icon "Next image" at bounding box center [1082, 271] width 10 height 18
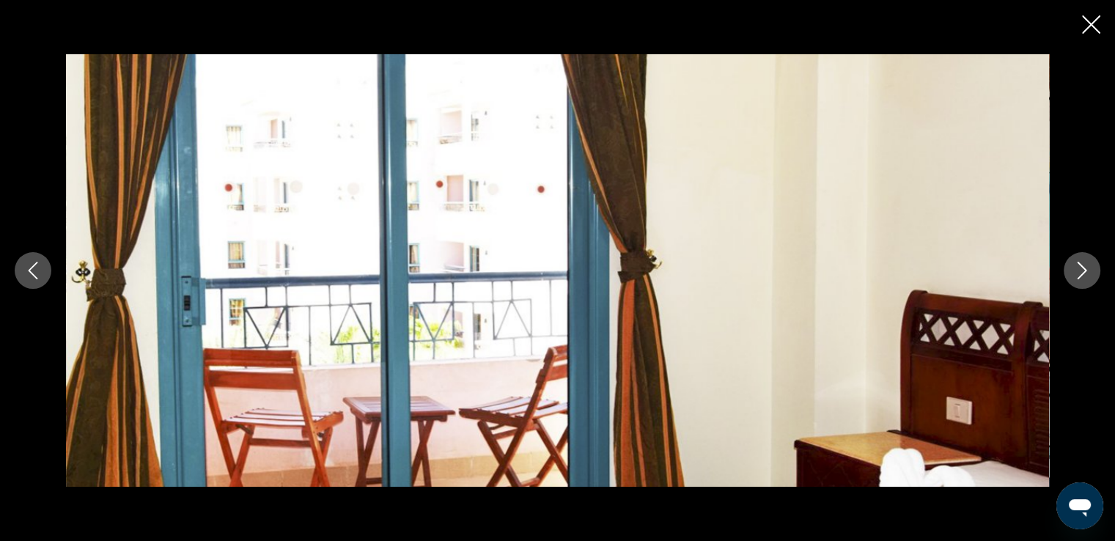
click at [1094, 32] on icon "Close slideshow" at bounding box center [1091, 24] width 18 height 18
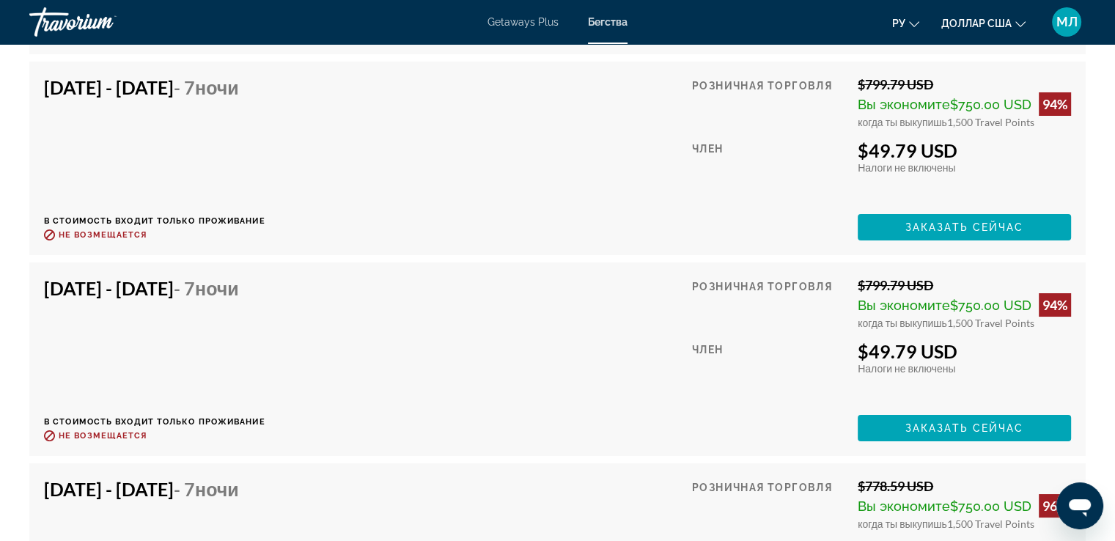
scroll to position [5388, 0]
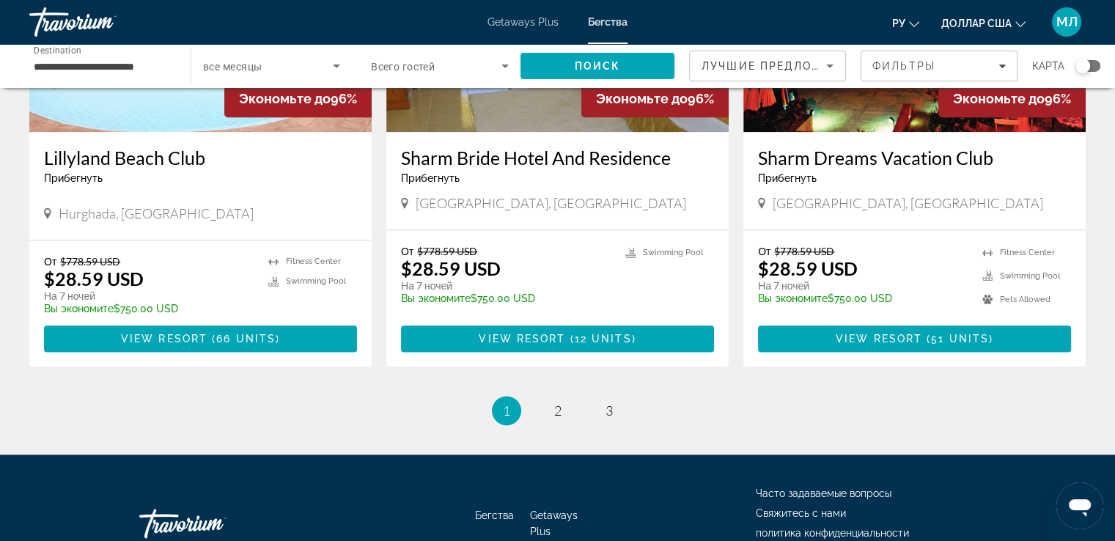
scroll to position [1761, 0]
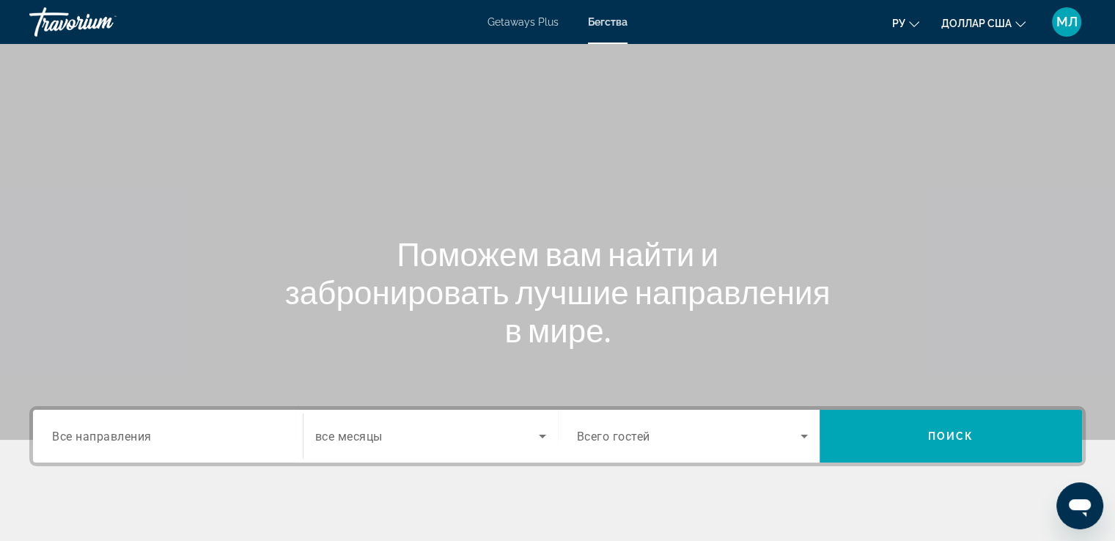
click at [129, 437] on span "Все направления" at bounding box center [102, 436] width 100 height 14
click at [129, 437] on input "Destination Все направления" at bounding box center [168, 437] width 232 height 18
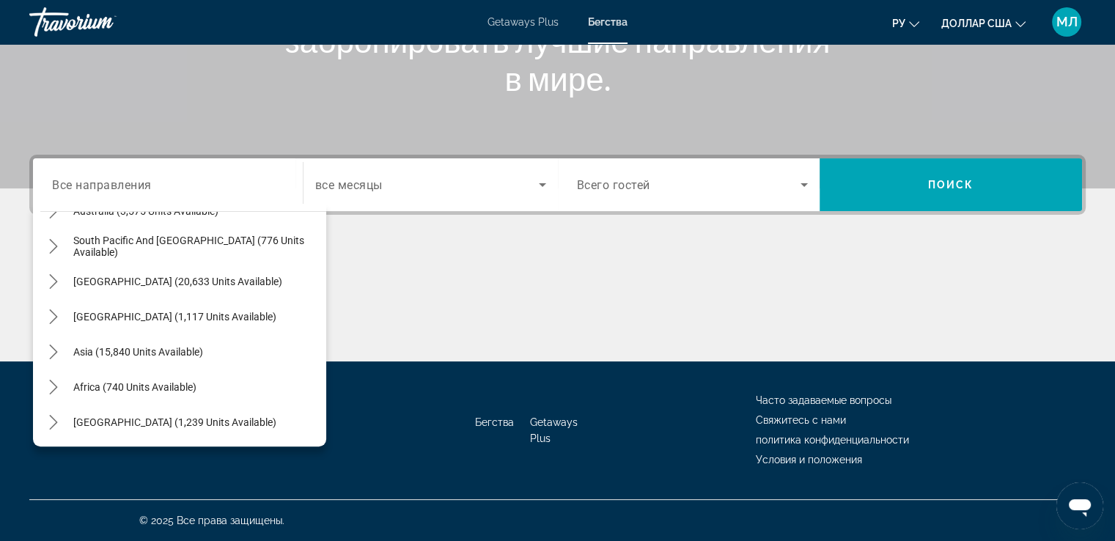
scroll to position [237, 0]
click at [51, 348] on icon "Toggle Asia (15,840 units available) submenu" at bounding box center [53, 351] width 15 height 15
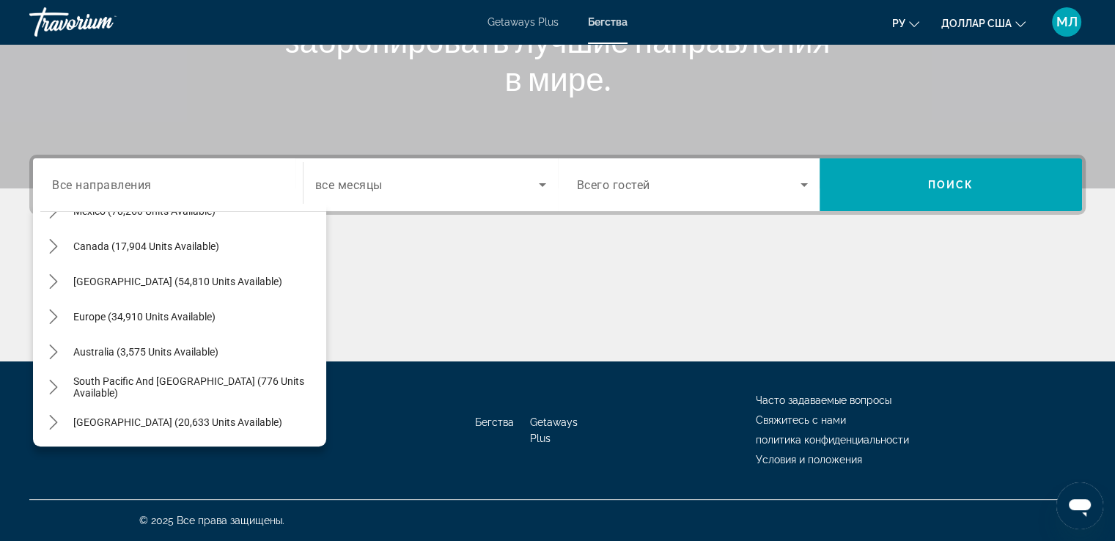
scroll to position [99, 0]
click at [52, 314] on icon "Toggle Europe (34,910 units available) submenu" at bounding box center [53, 313] width 15 height 15
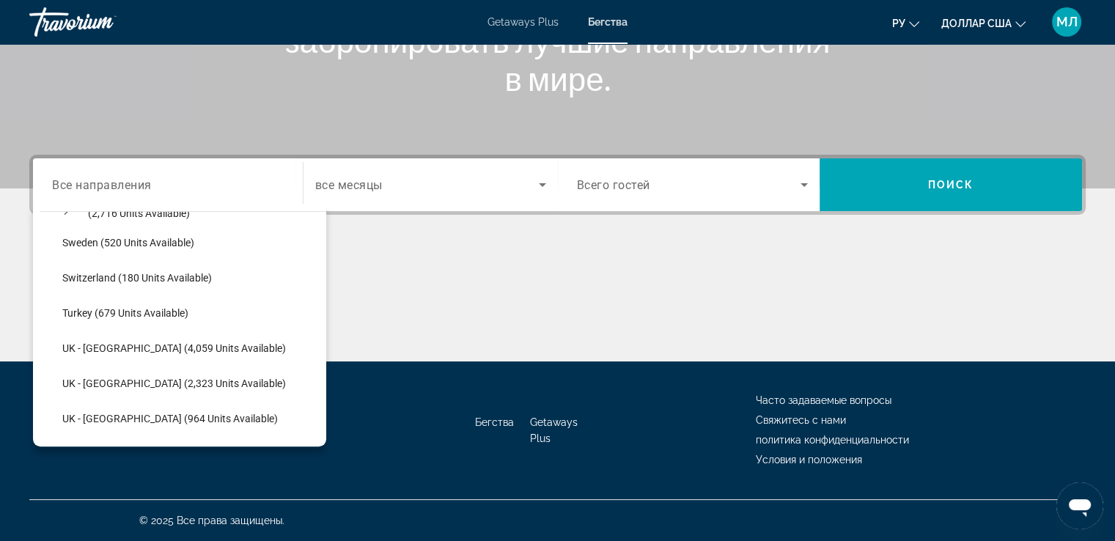
scroll to position [844, 0]
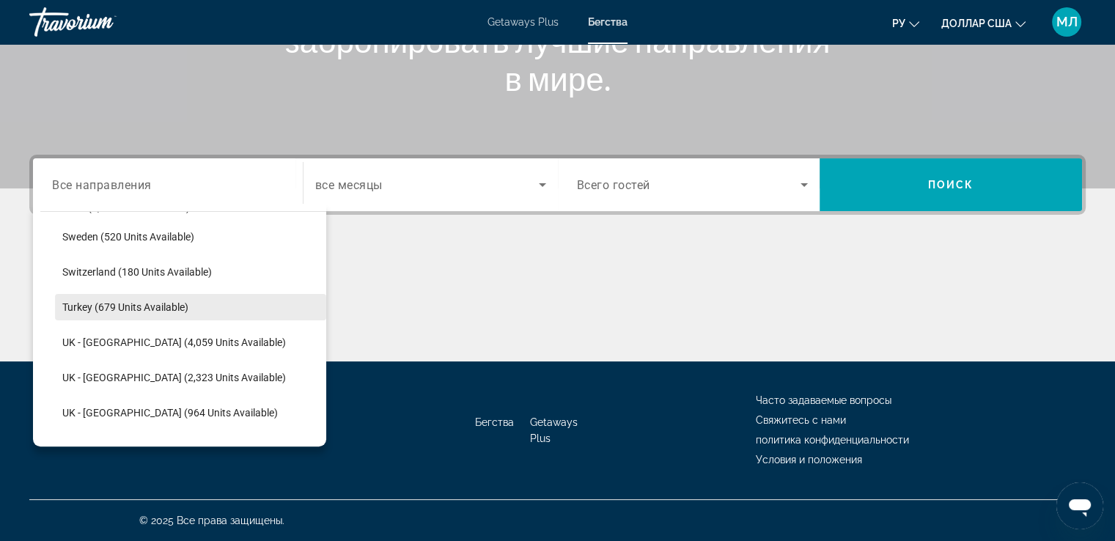
click at [114, 307] on span "Turkey (679 units available)" at bounding box center [125, 307] width 126 height 12
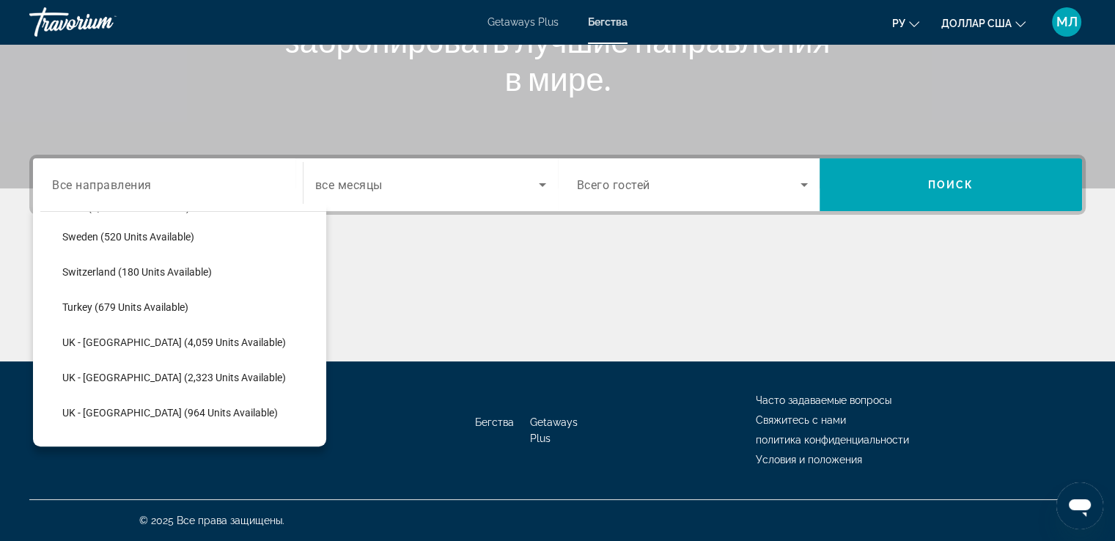
type input "**********"
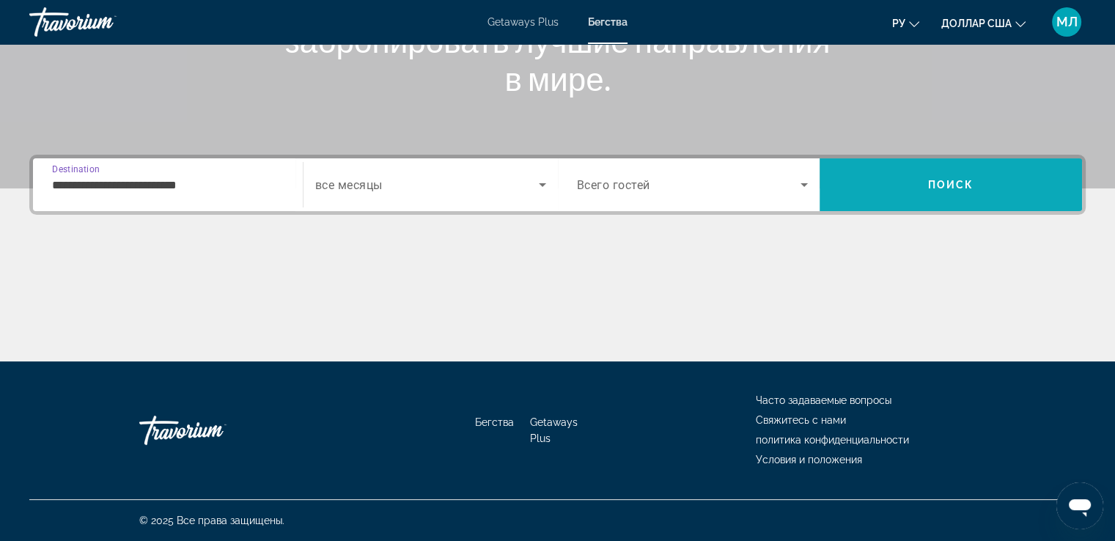
click at [921, 196] on span "Search" at bounding box center [950, 184] width 262 height 35
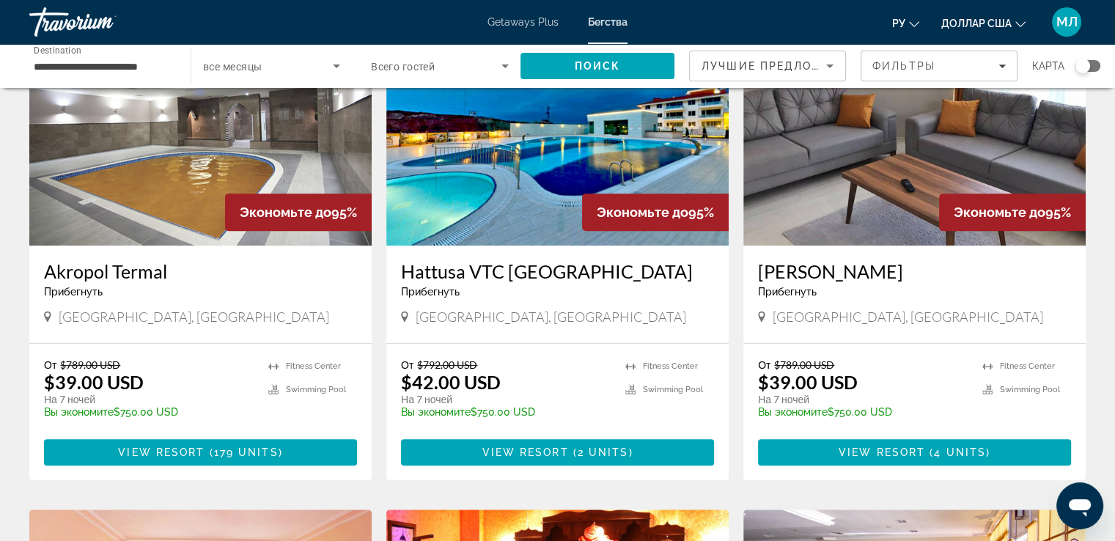
scroll to position [720, 0]
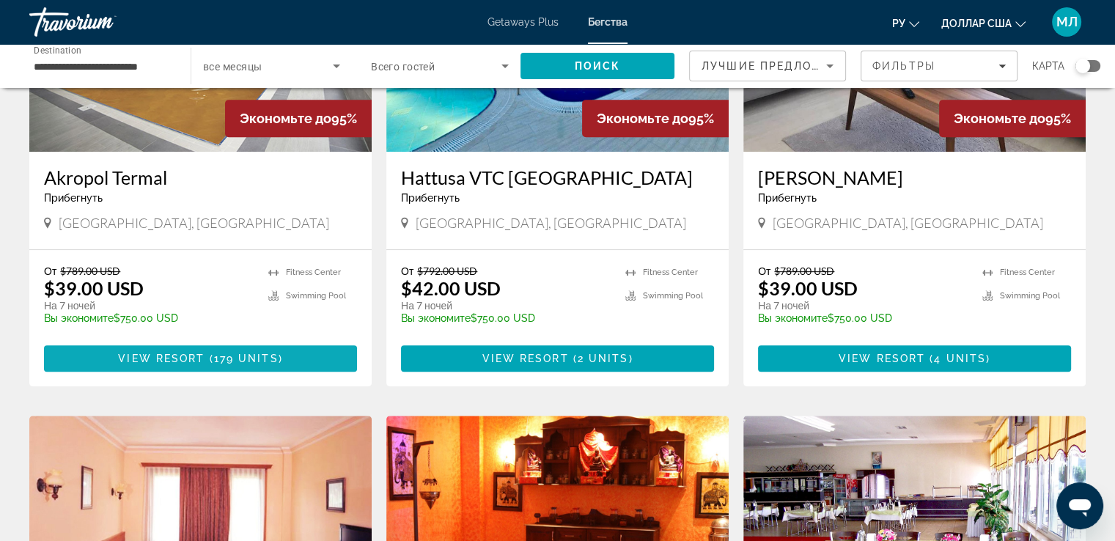
click at [249, 353] on span "179 units" at bounding box center [246, 359] width 64 height 12
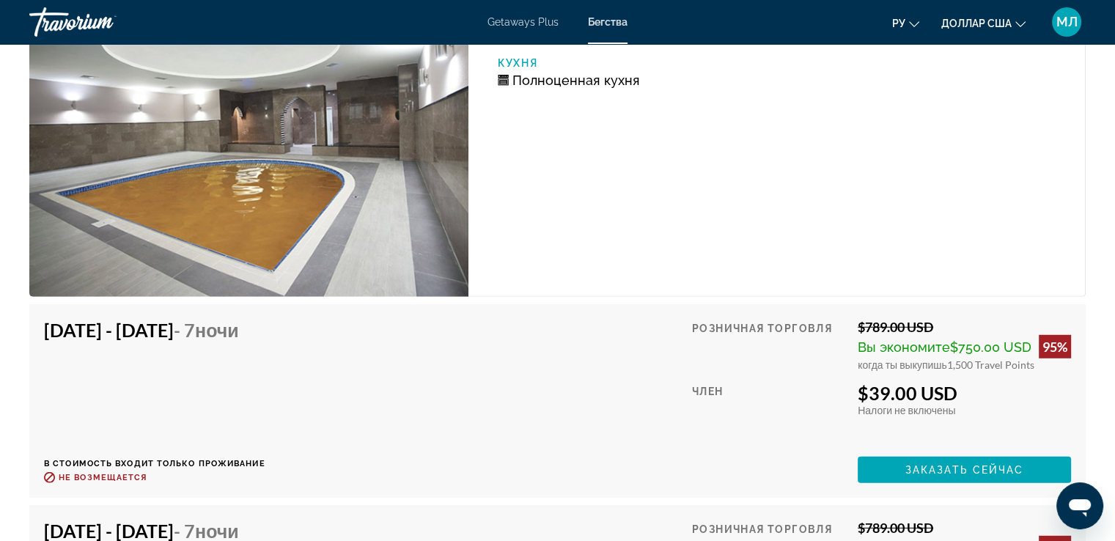
scroll to position [9619, 0]
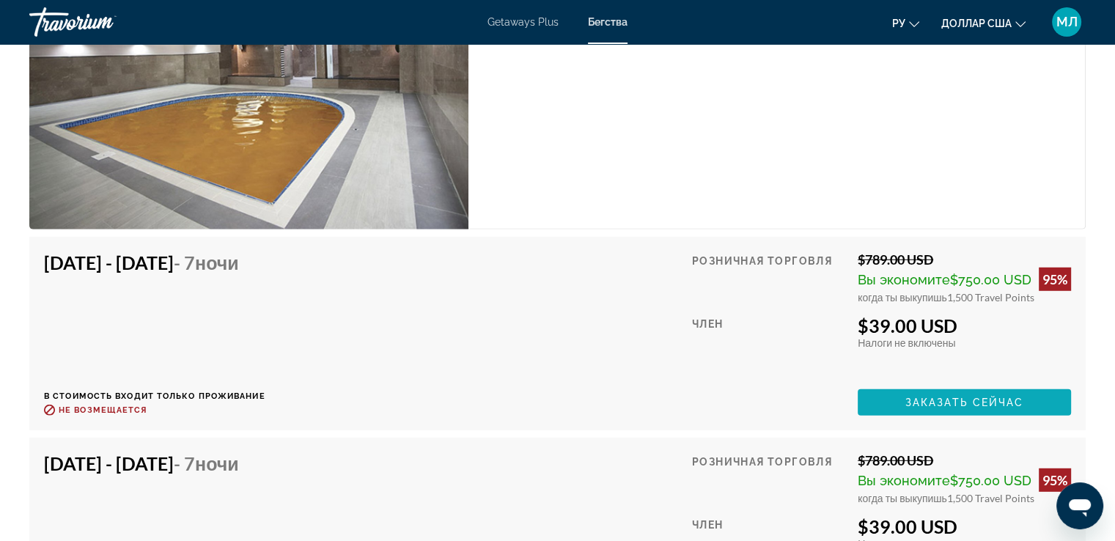
click at [967, 399] on span "Заказать сейчас" at bounding box center [964, 403] width 119 height 12
